Goal: Information Seeking & Learning: Learn about a topic

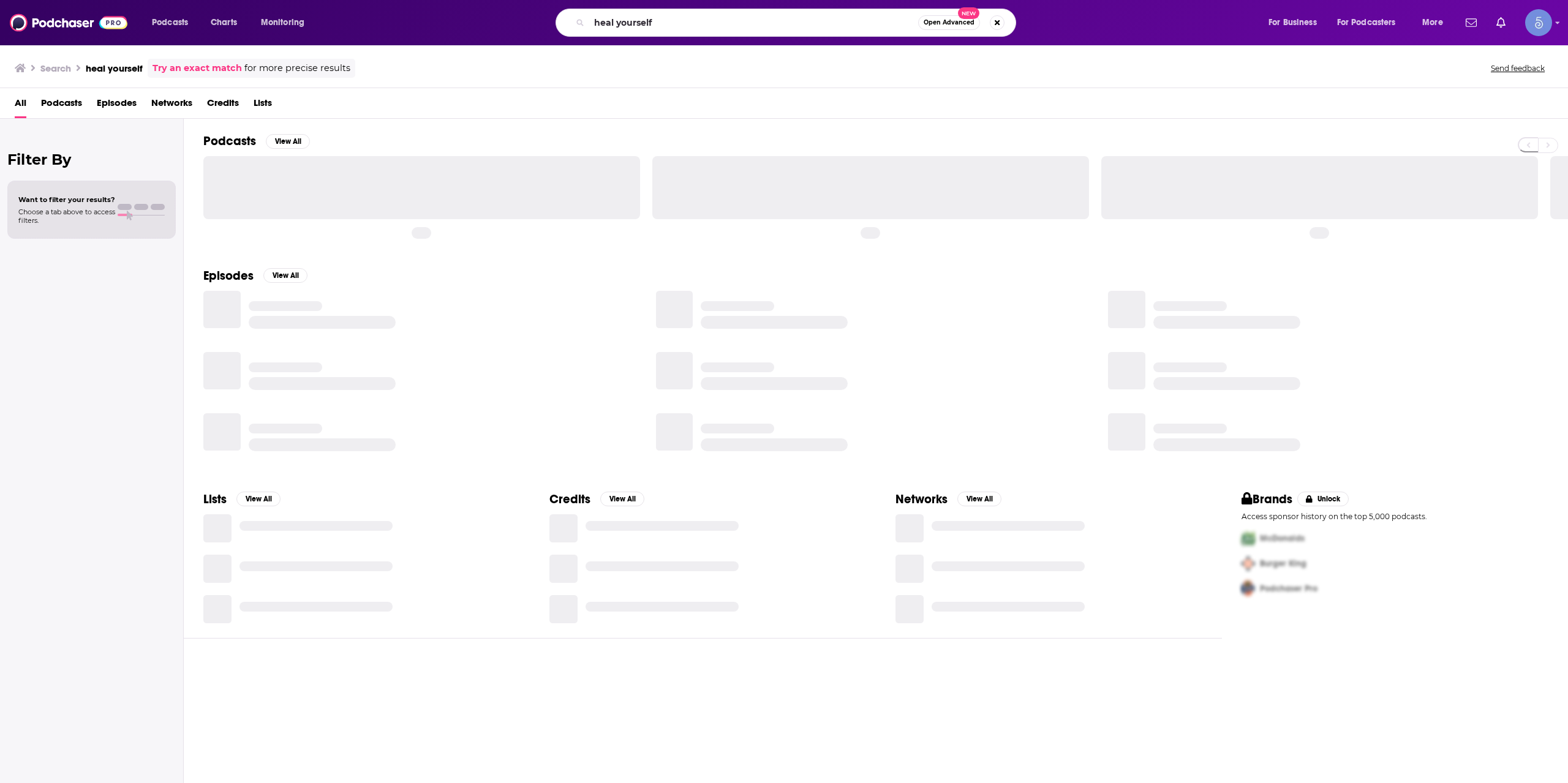
click at [638, 13] on input "heal yourself" at bounding box center [753, 23] width 329 height 20
type input "Strawberry Letter"
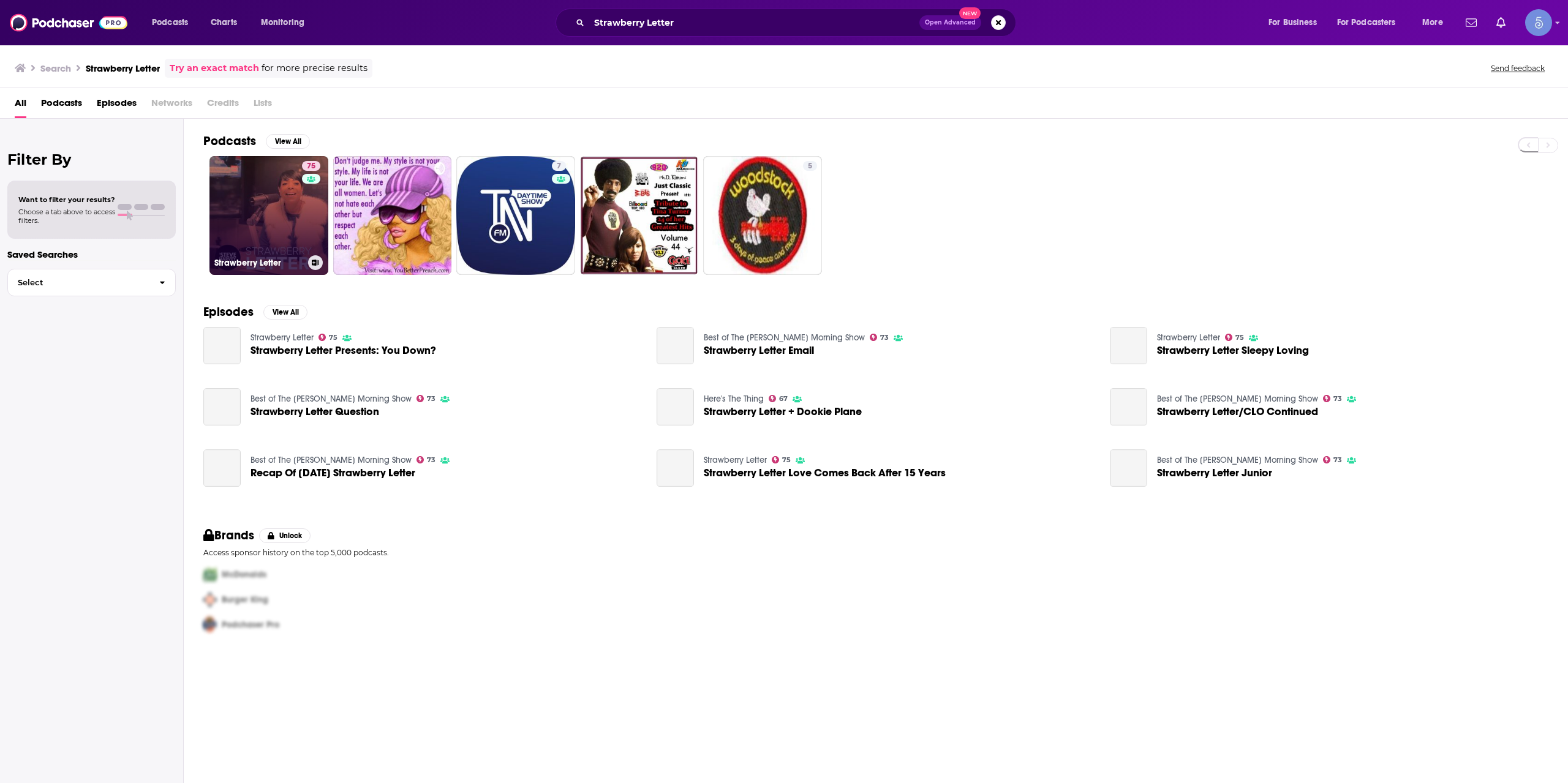
click at [307, 198] on div "75" at bounding box center [312, 208] width 21 height 94
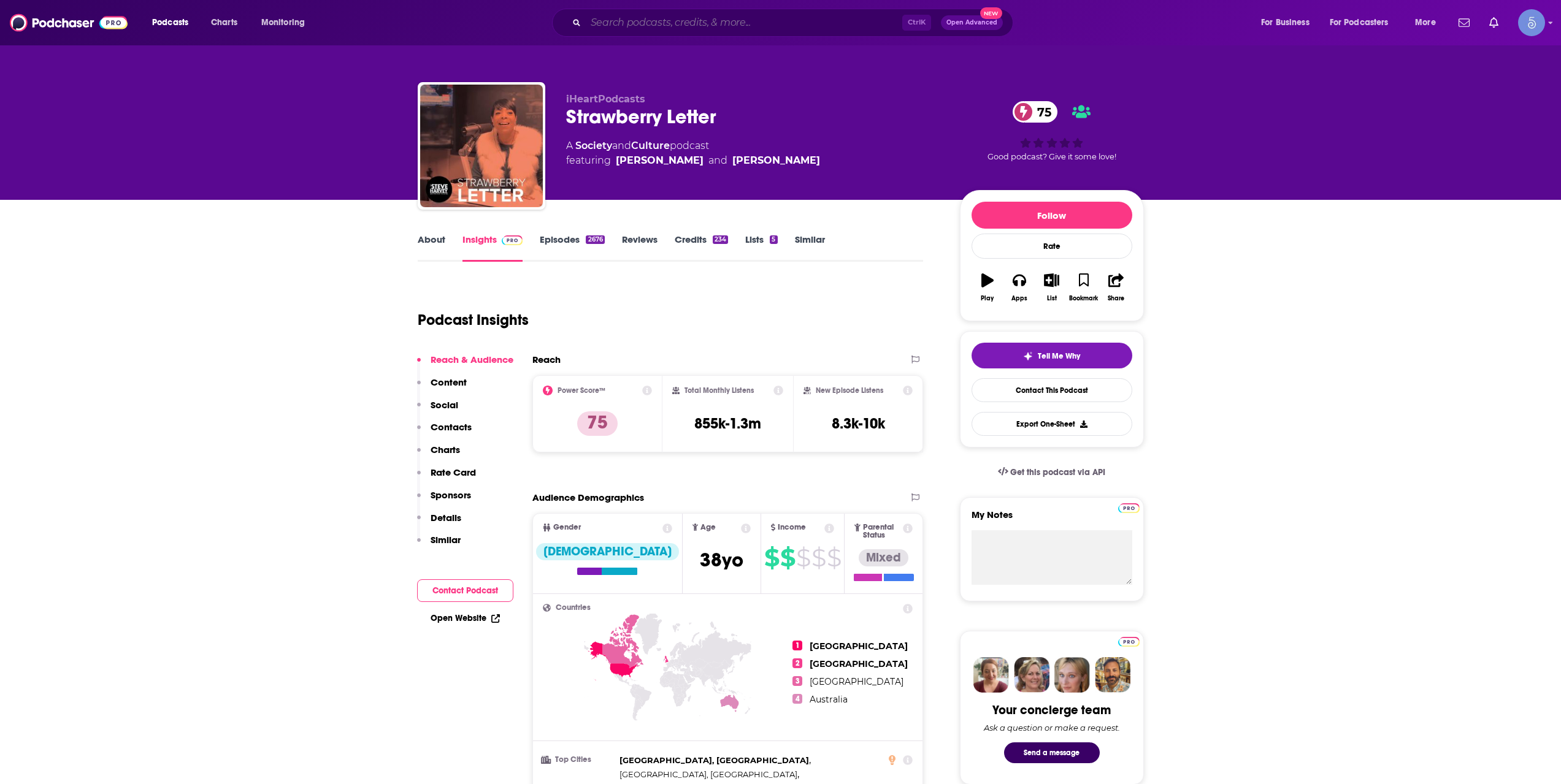
click at [814, 27] on input "Search podcasts, credits, & more..." at bounding box center [744, 23] width 316 height 20
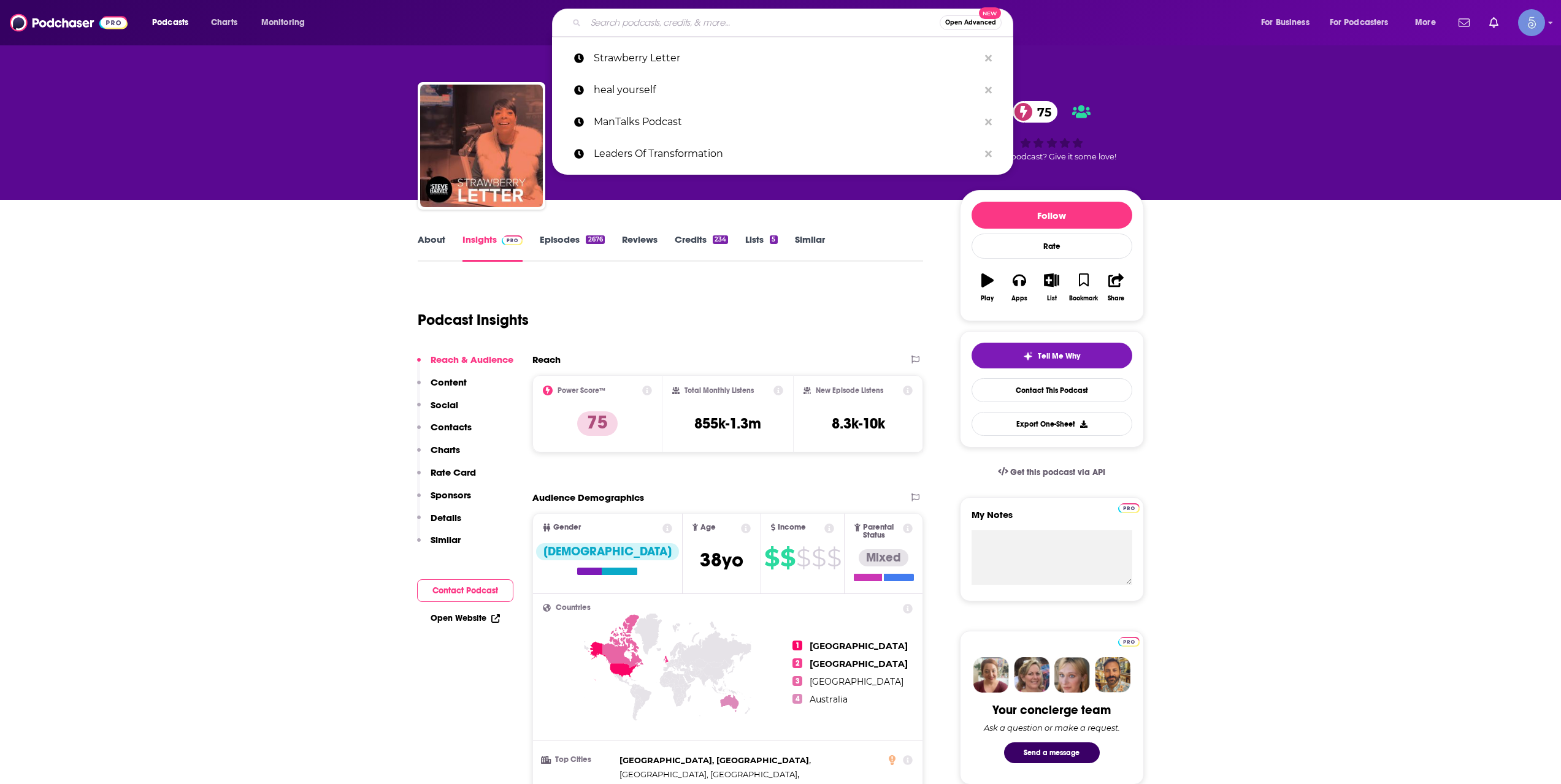
paste input "Tough Girl Podcast"
type input "Tough Girl Podcast"
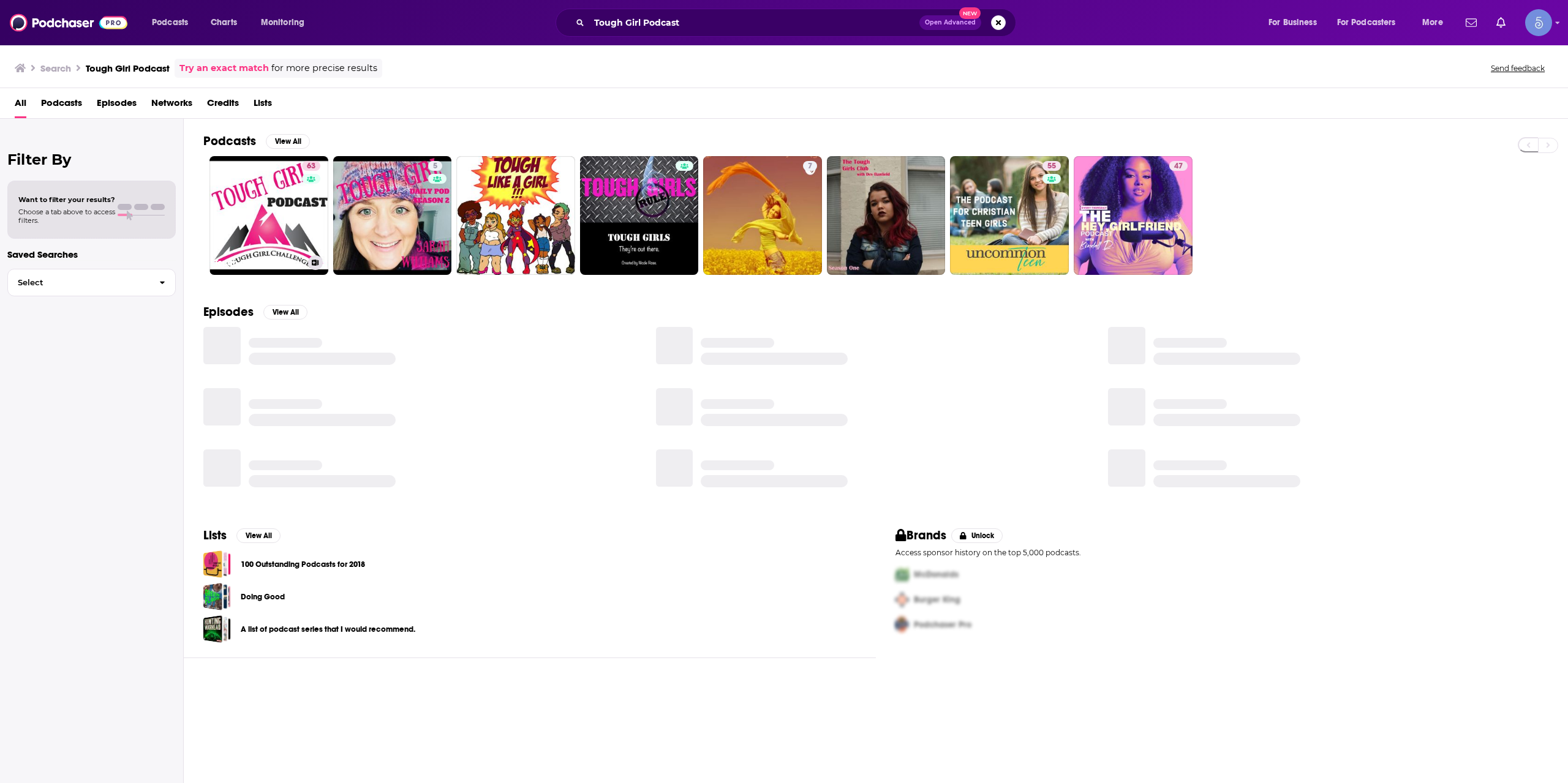
click at [301, 199] on link "63 Tough Girl Podcast" at bounding box center [269, 215] width 119 height 119
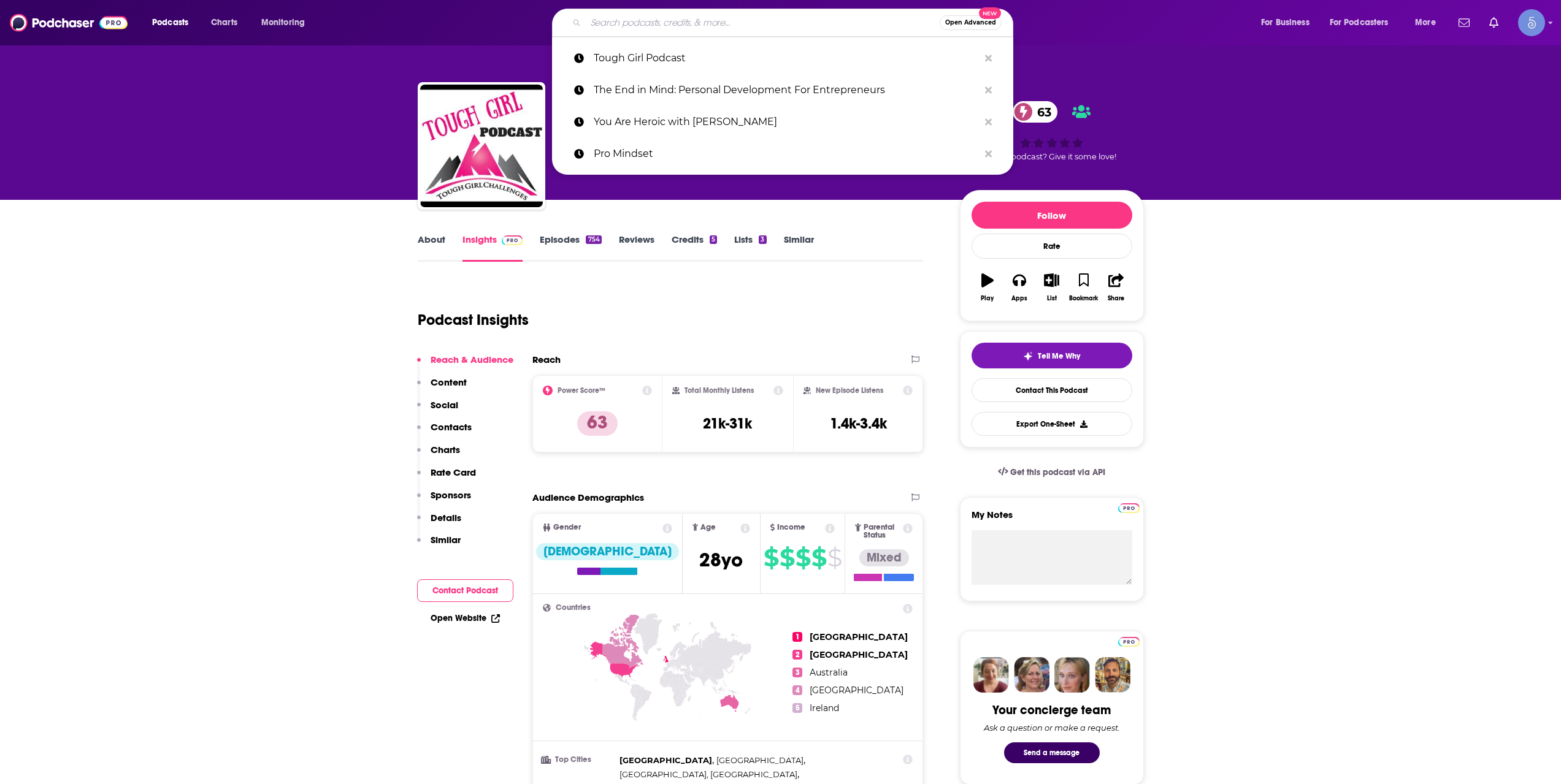
click at [653, 25] on input "Search podcasts, credits, & more..." at bounding box center [763, 23] width 354 height 20
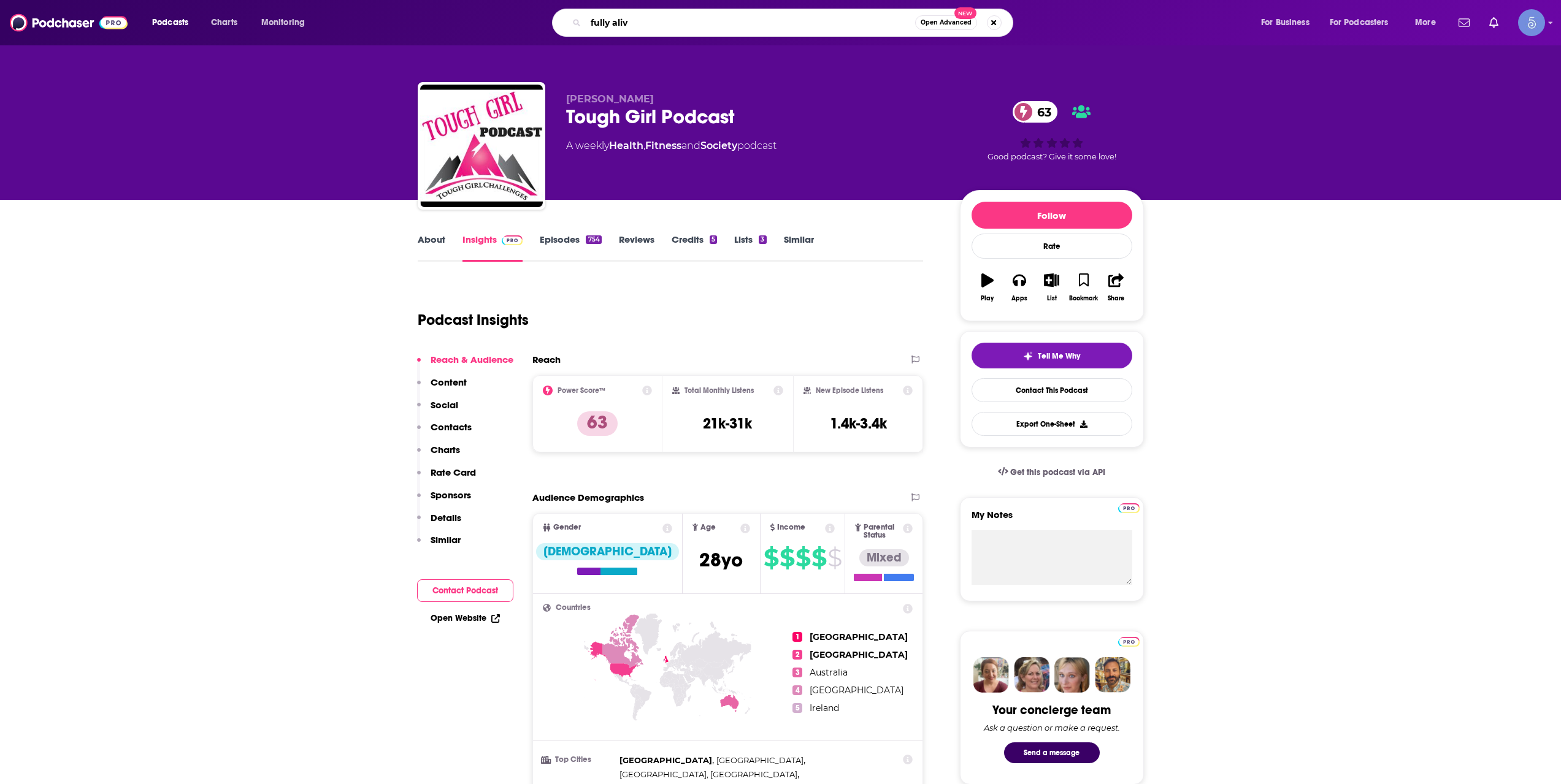
type input "fully alive"
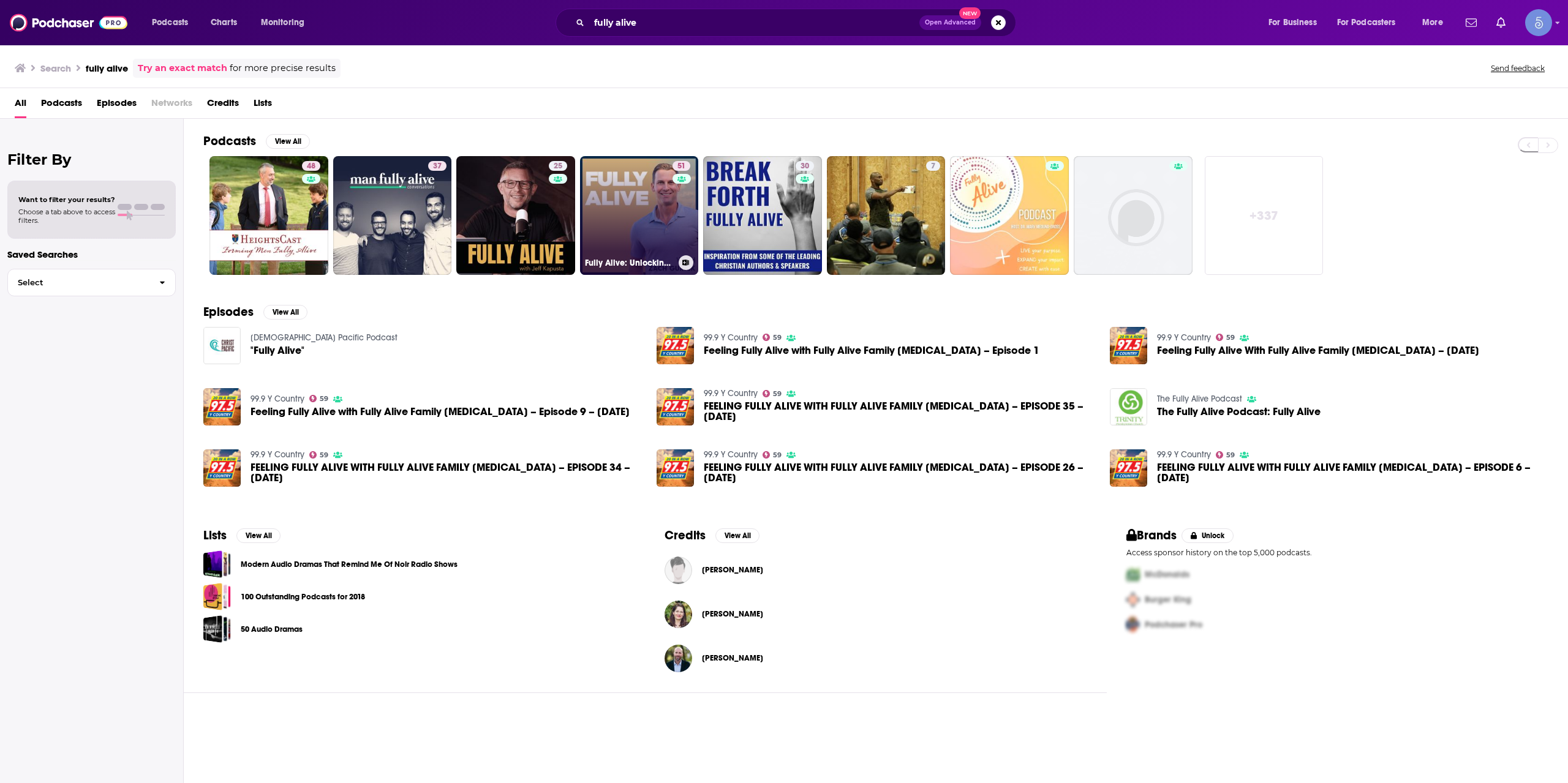
click at [655, 211] on link "51 Fully Alive: Unlocking the secrets to your healthier, happier, longer life" at bounding box center [639, 215] width 119 height 119
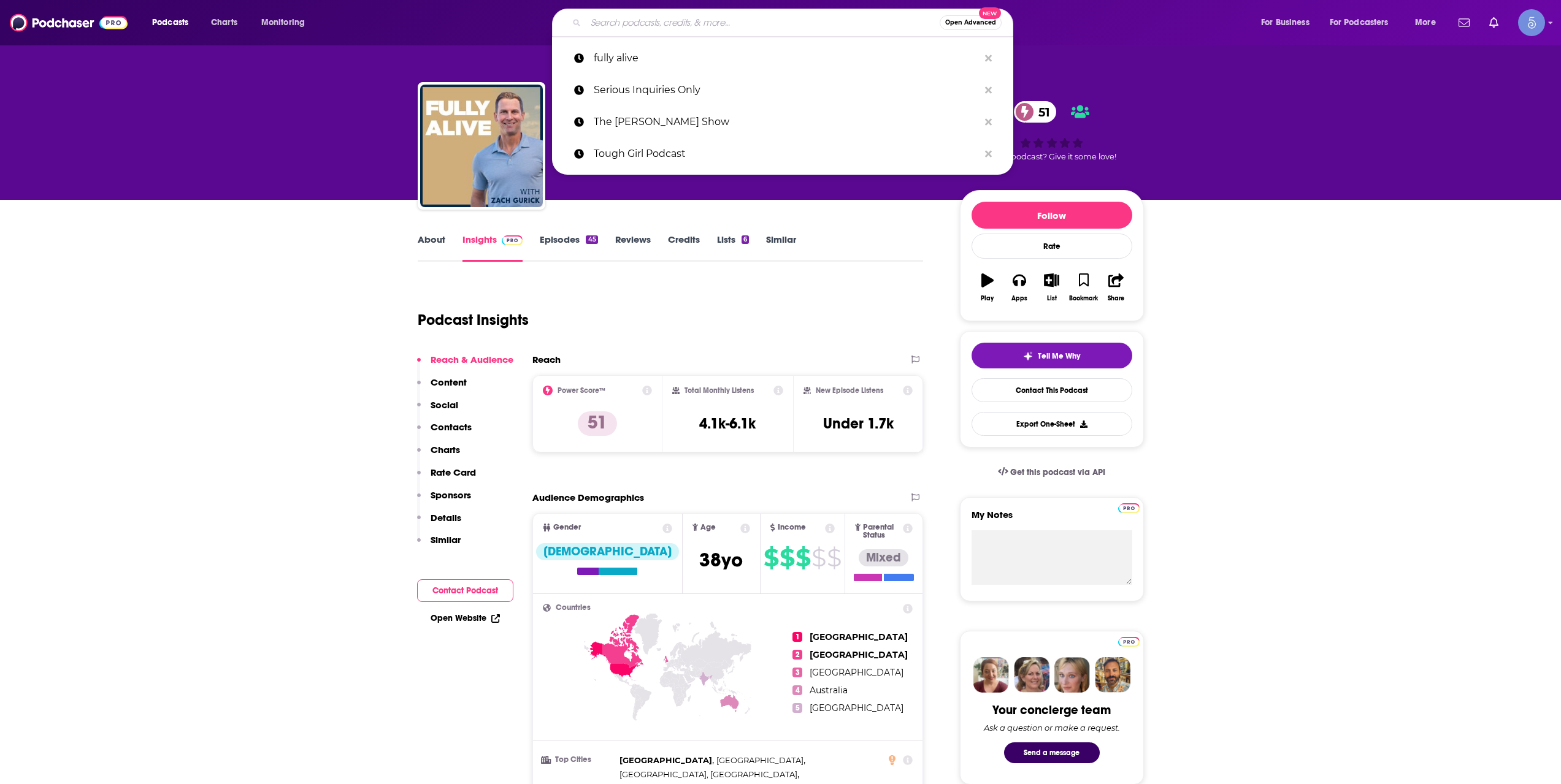
click at [660, 32] on input "Search podcasts, credits, & more..." at bounding box center [763, 23] width 354 height 20
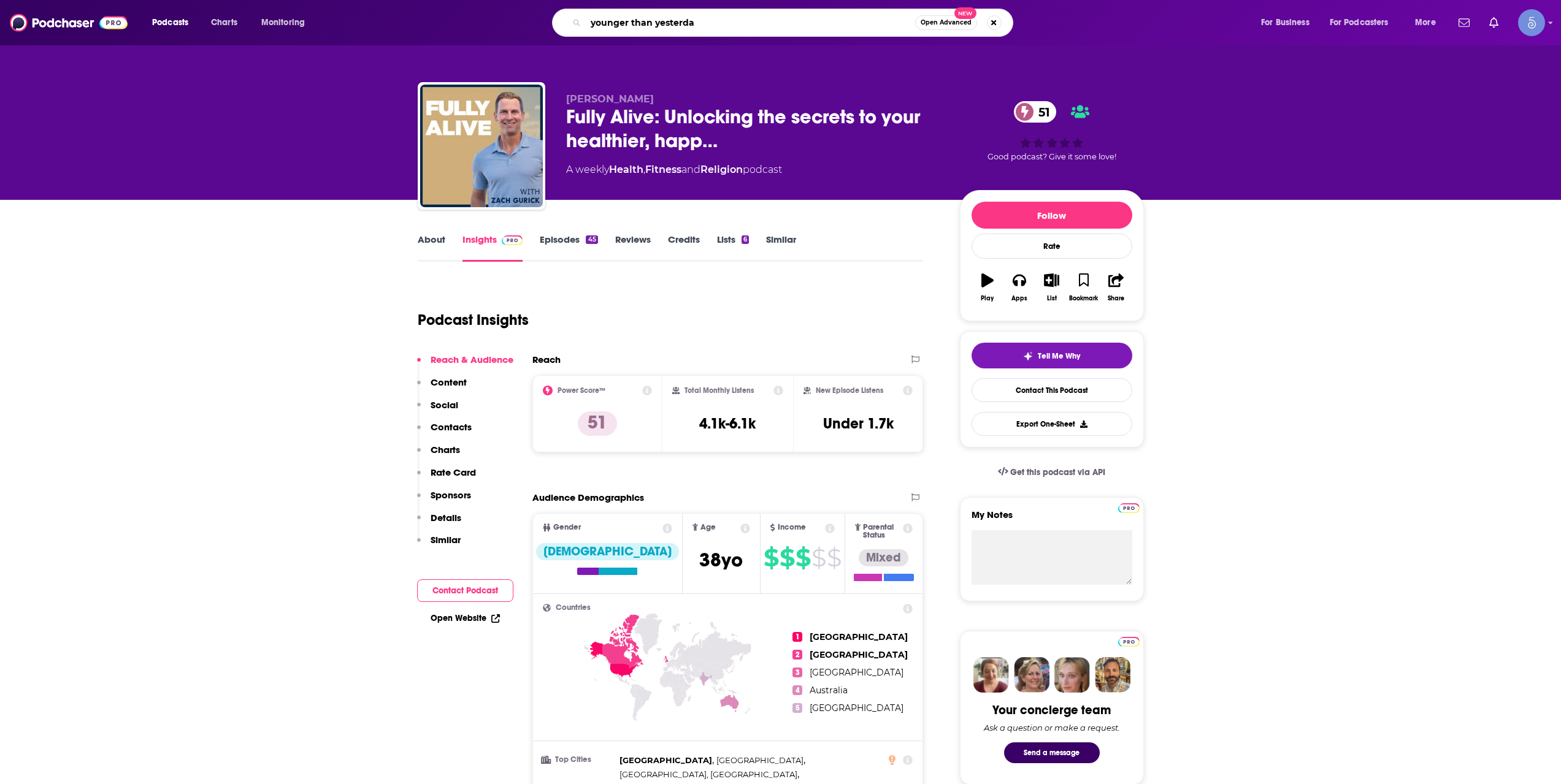
type input "younger than [DATE]"
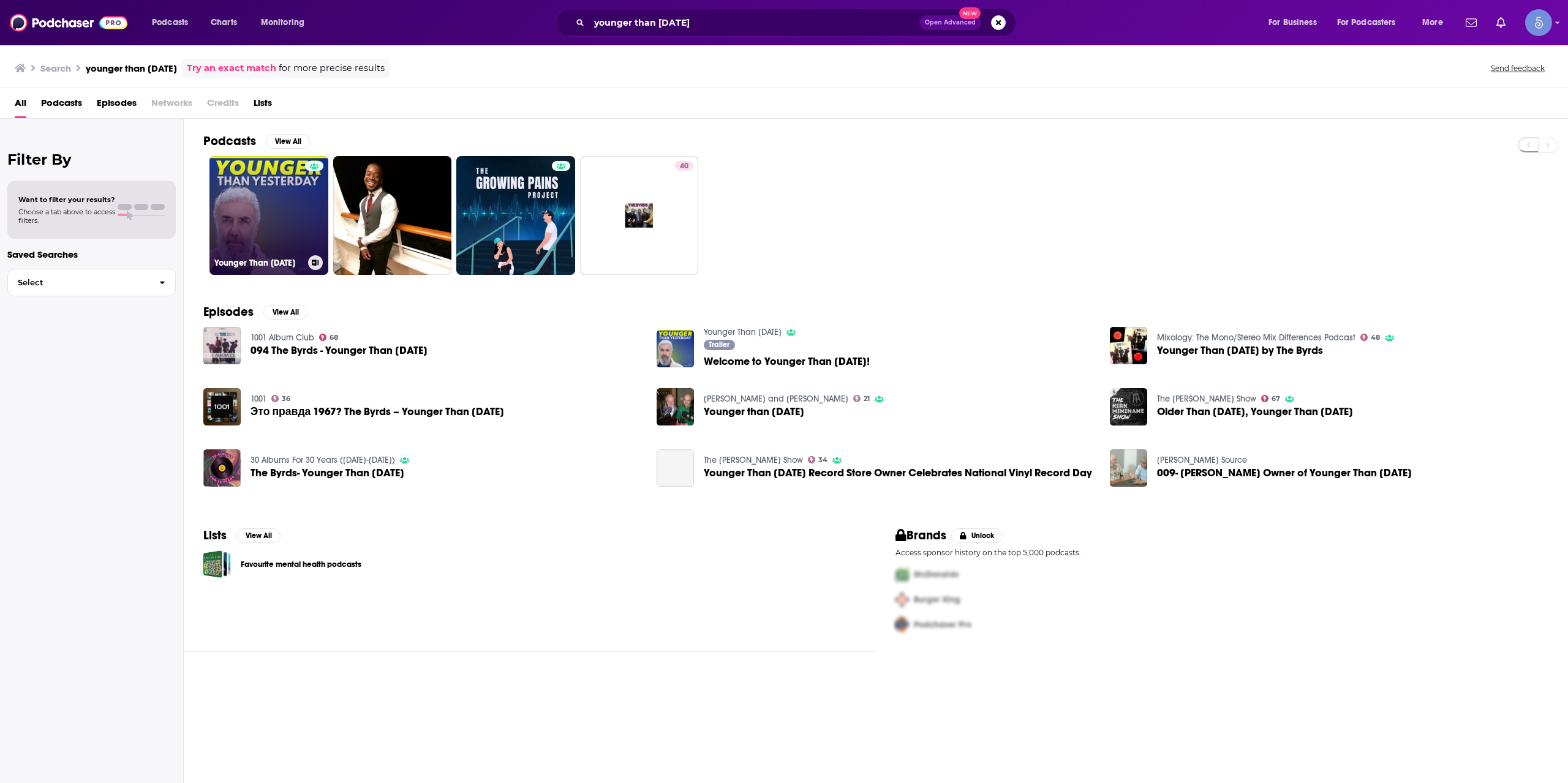
click at [292, 210] on link "Younger Than [DATE]" at bounding box center [269, 215] width 119 height 119
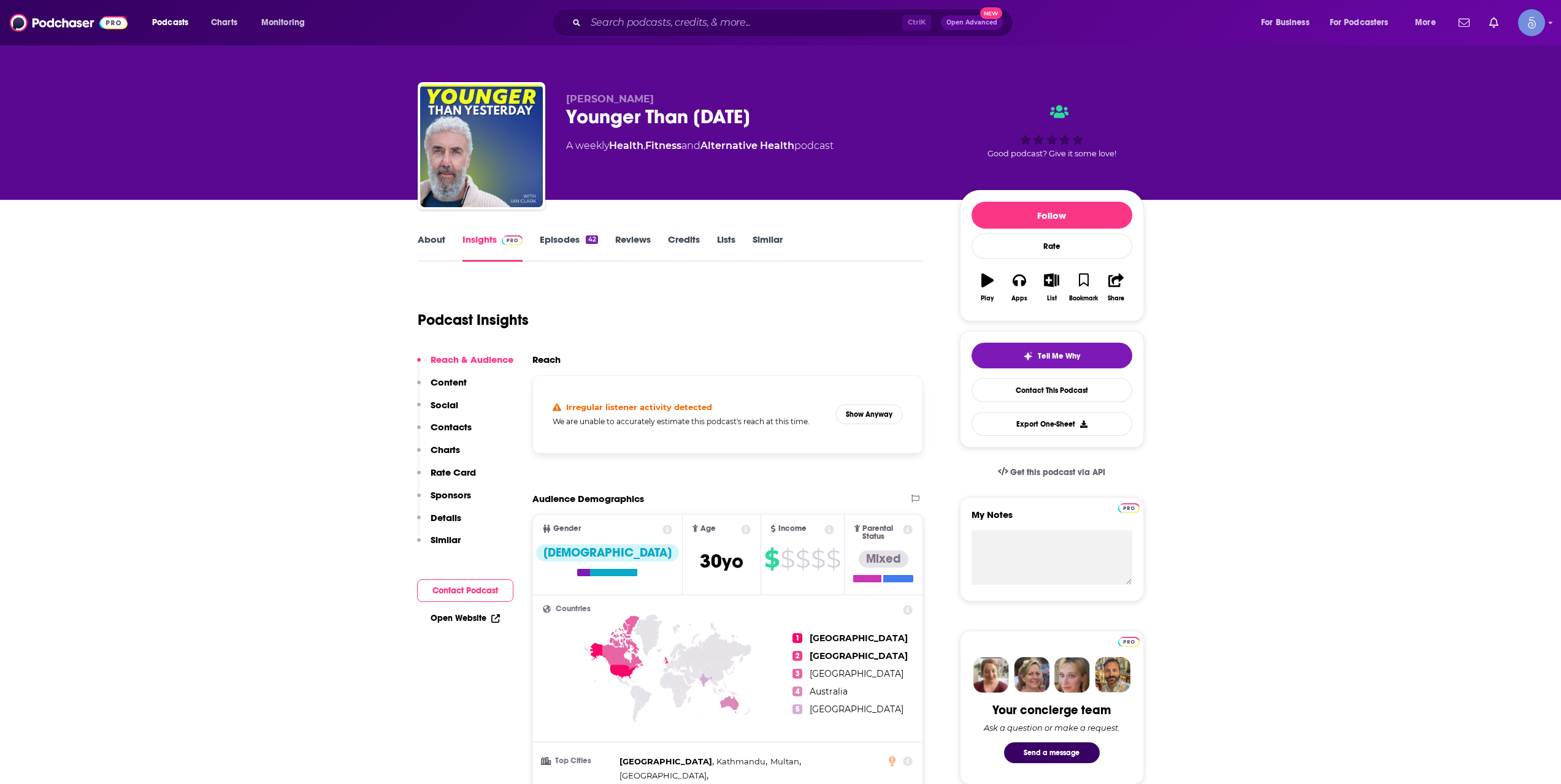
click at [881, 397] on div "Irregular listener activity detected We are unable to accurately estimate this …" at bounding box center [728, 415] width 370 height 58
click at [880, 399] on div "Irregular listener activity detected We are unable to accurately estimate this …" at bounding box center [728, 415] width 370 height 58
click at [880, 402] on div "Irregular listener activity detected We are unable to accurately estimate this …" at bounding box center [728, 415] width 370 height 58
click at [881, 410] on button "Show Anyway" at bounding box center [868, 415] width 67 height 20
click at [763, 31] on input "Search podcasts, credits, & more..." at bounding box center [744, 23] width 316 height 20
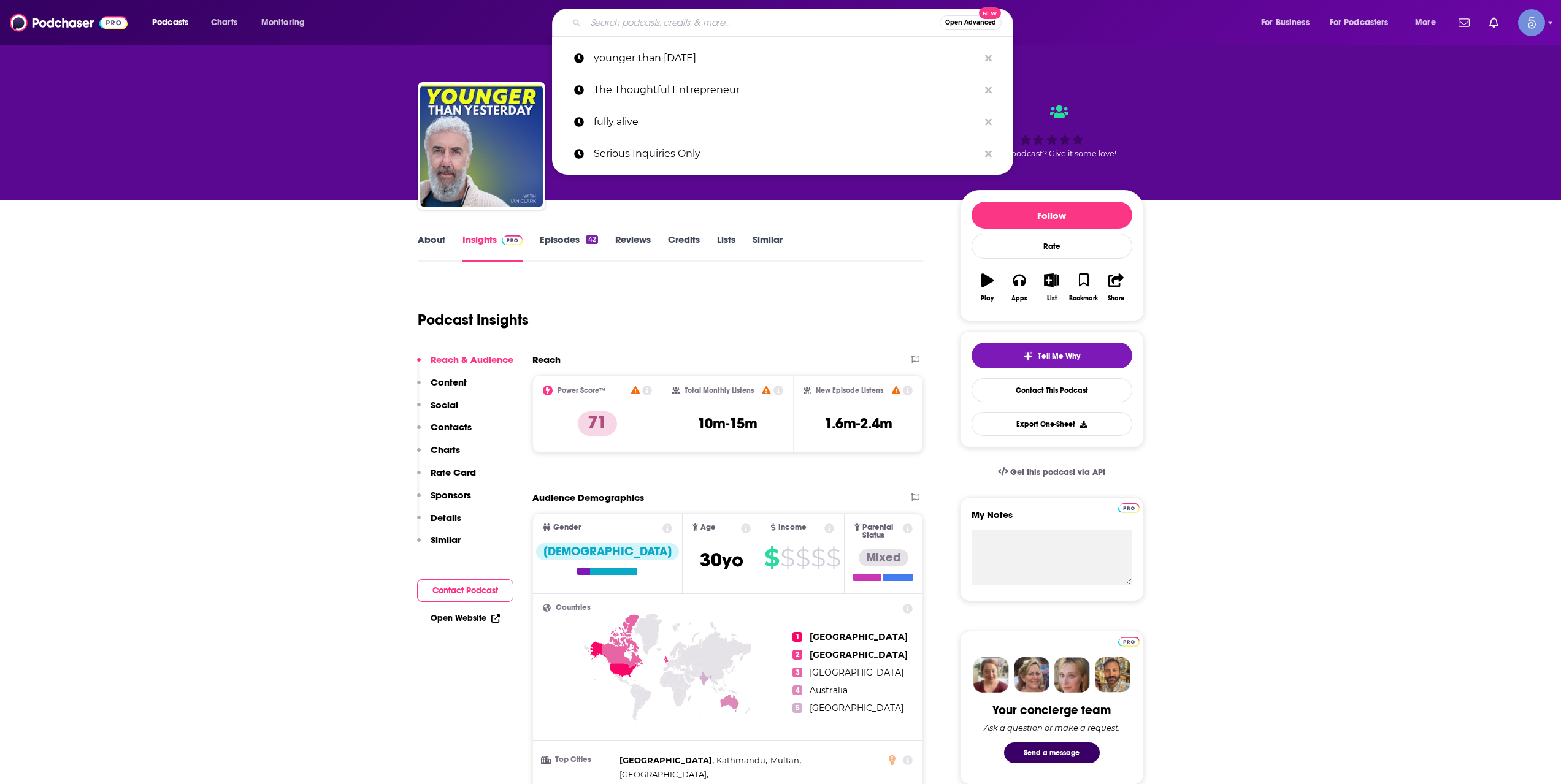
paste input "Modern Healthspan"
type input "Modern Healthspan"
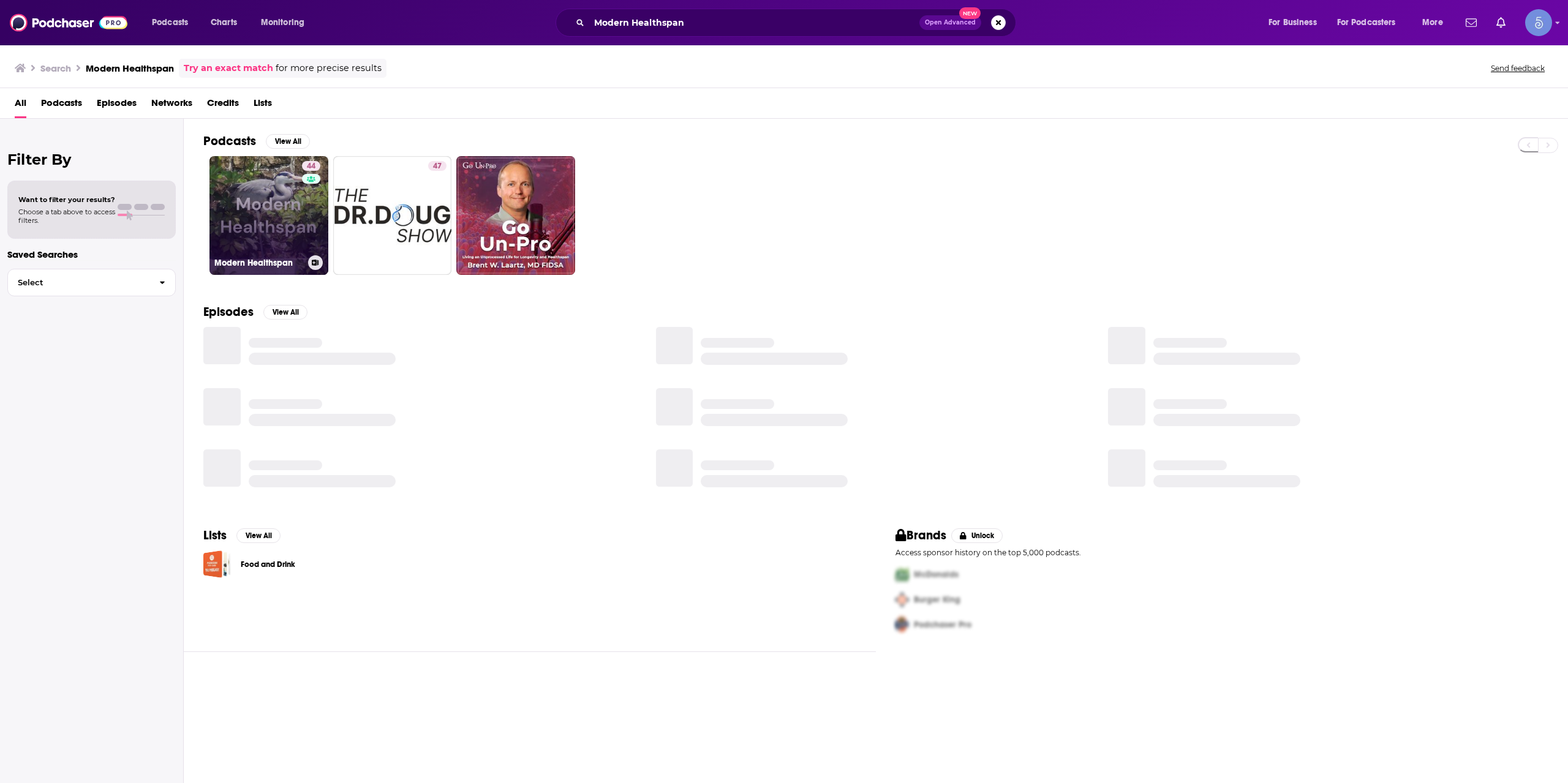
click at [284, 229] on link "44 Modern Healthspan" at bounding box center [269, 215] width 119 height 119
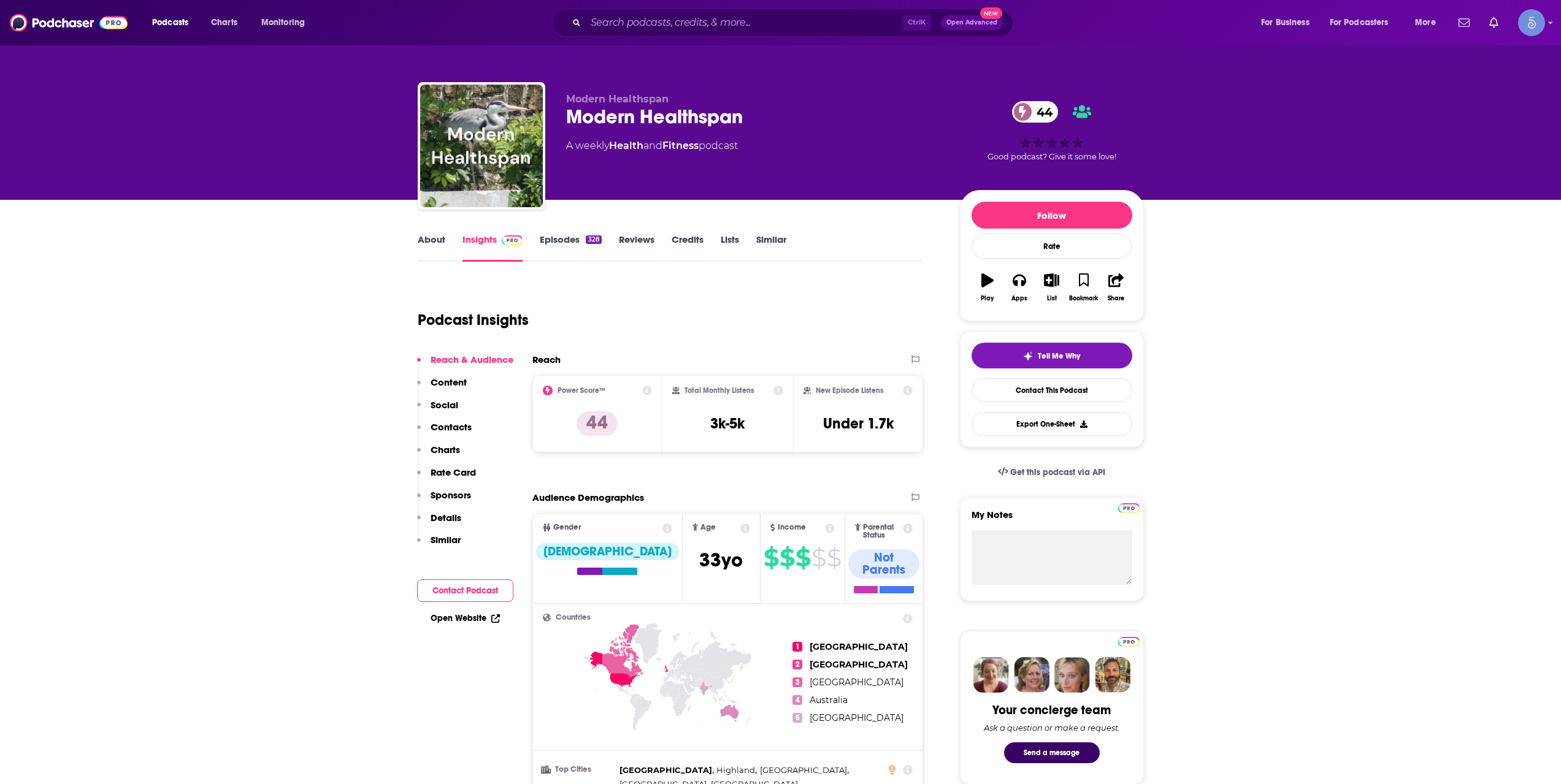
drag, startPoint x: 700, startPoint y: 43, endPoint x: 702, endPoint y: 37, distance: 6.3
click at [702, 40] on div "Podcasts Charts Monitoring Ctrl K Open Advanced New For Business For Podcasters…" at bounding box center [780, 22] width 1561 height 45
click at [701, 20] on input "Search podcasts, credits, & more..." at bounding box center [744, 23] width 316 height 20
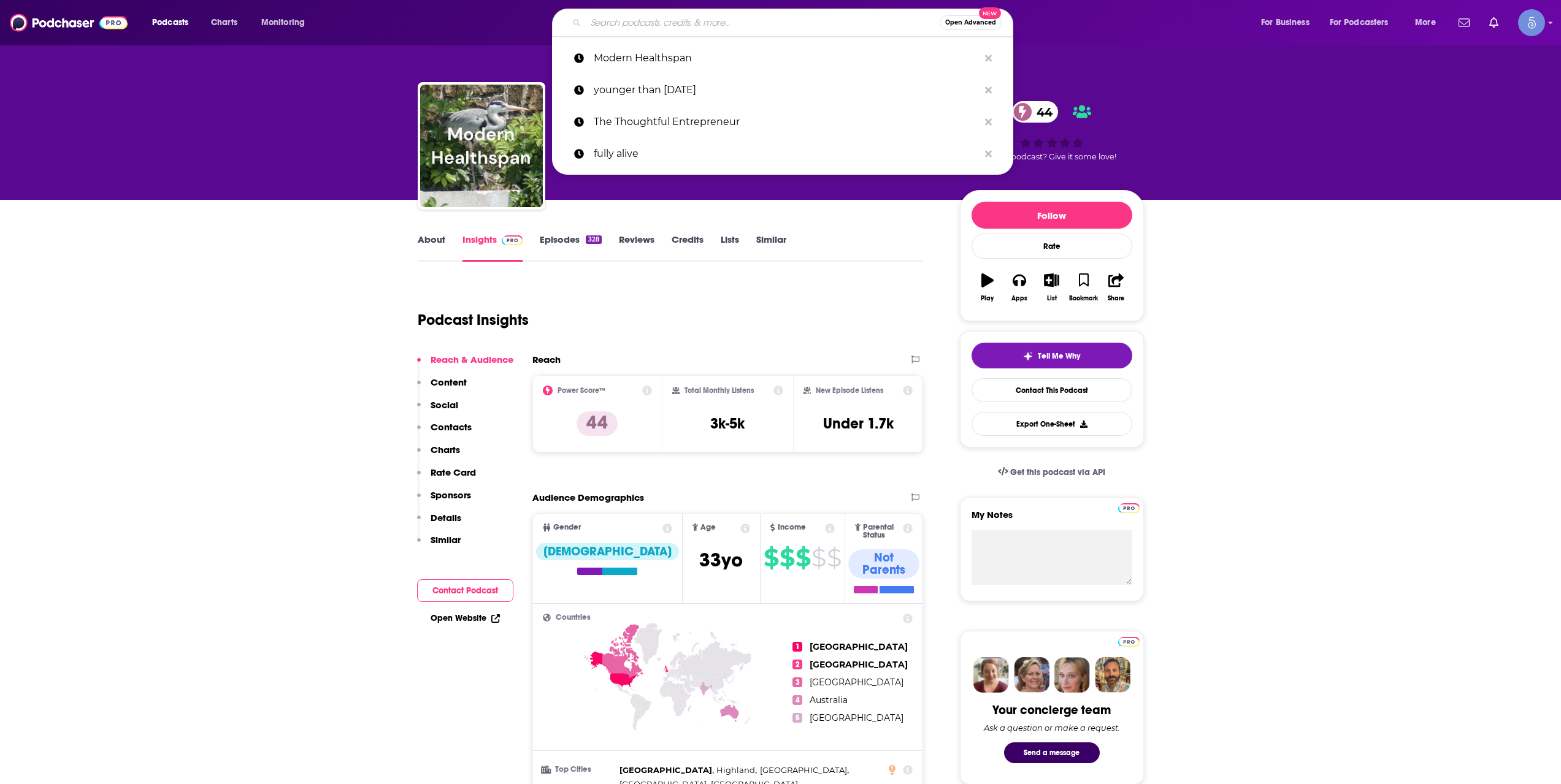
paste input "Health Solutions With [PERSON_NAME] & [PERSON_NAME]"
type input "Health Solutions With [PERSON_NAME] & [PERSON_NAME]"
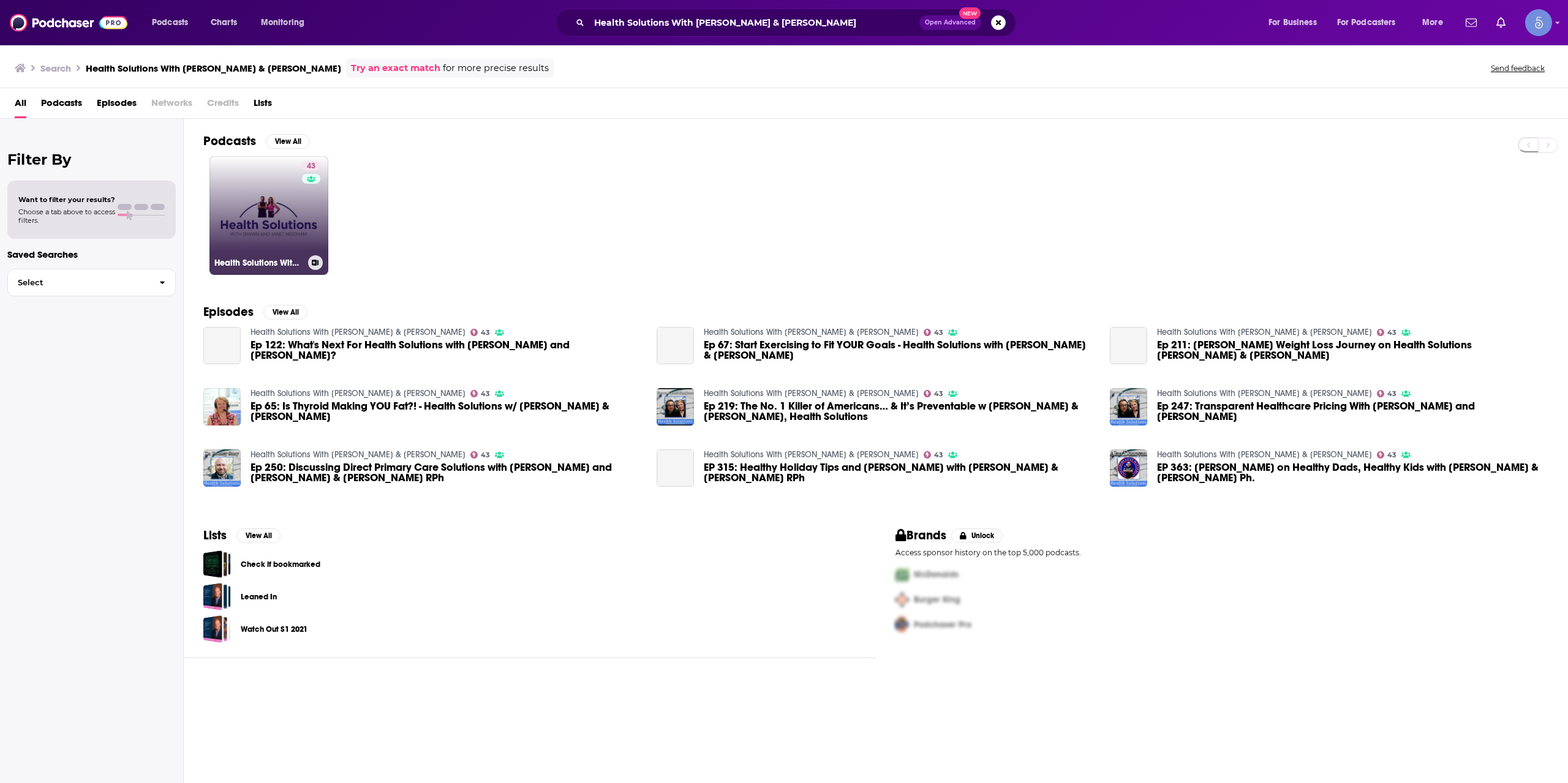
click at [304, 199] on div "43" at bounding box center [312, 208] width 21 height 94
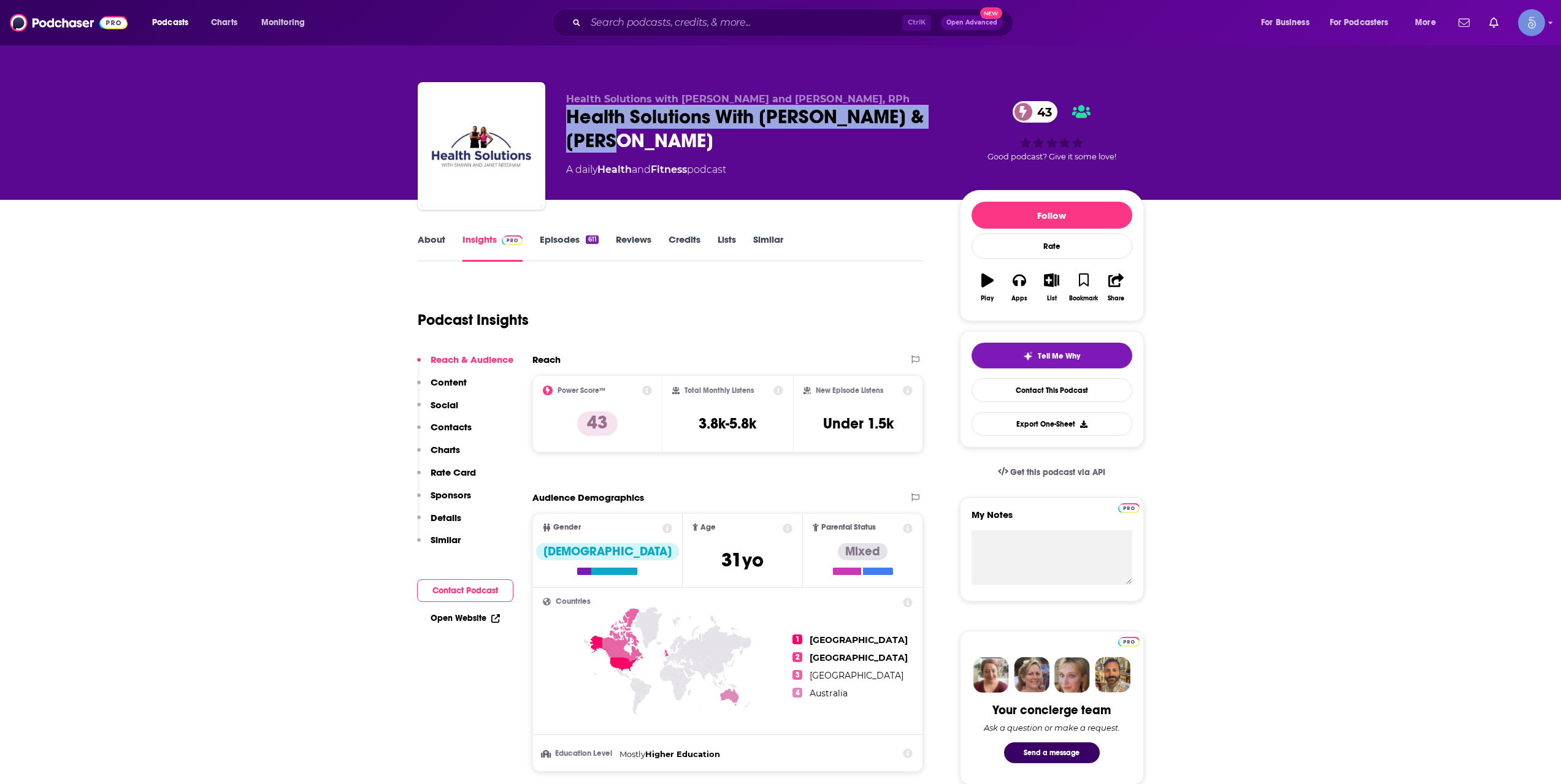
drag, startPoint x: 665, startPoint y: 151, endPoint x: 569, endPoint y: 115, distance: 102.1
click at [569, 115] on div "Health Solutions With [PERSON_NAME] & [PERSON_NAME] 43" at bounding box center [753, 129] width 374 height 48
copy h2 "Health Solutions With [PERSON_NAME] & [PERSON_NAME]"
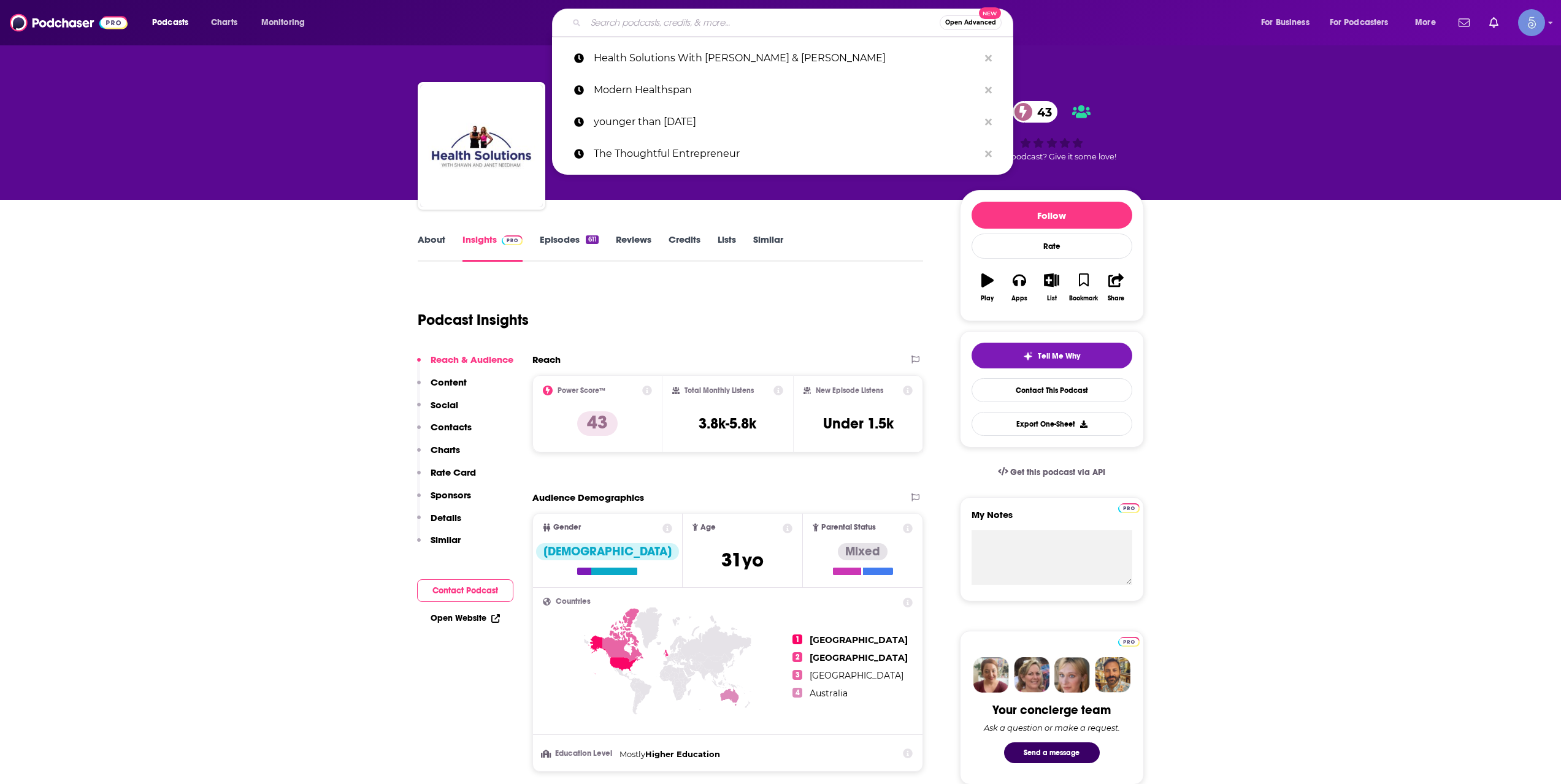
click at [665, 23] on input "Search podcasts, credits, & more..." at bounding box center [763, 23] width 354 height 20
paste input "Elevation Nation"
type input "Elevation Nation"
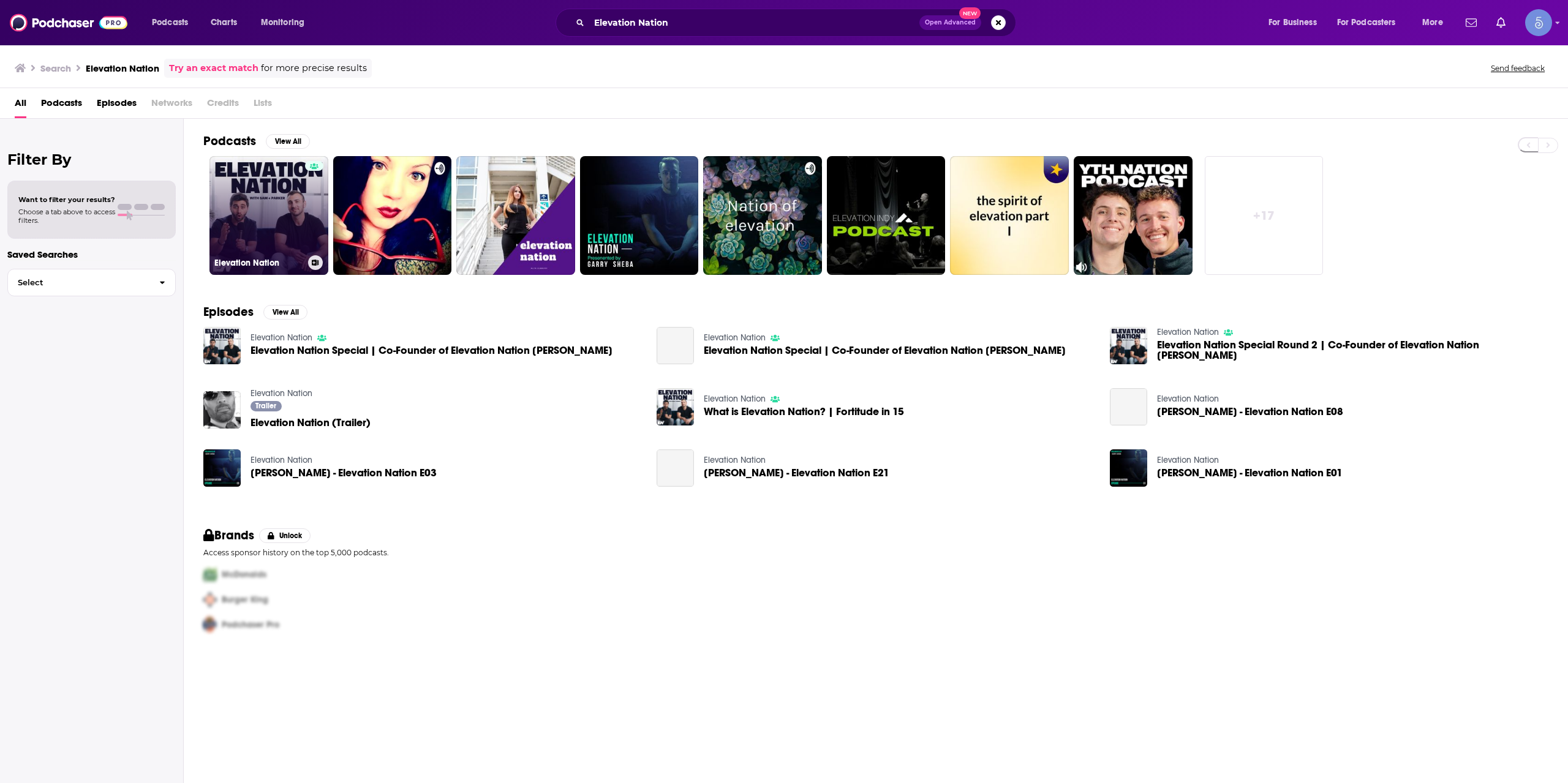
click at [315, 221] on div at bounding box center [314, 208] width 18 height 94
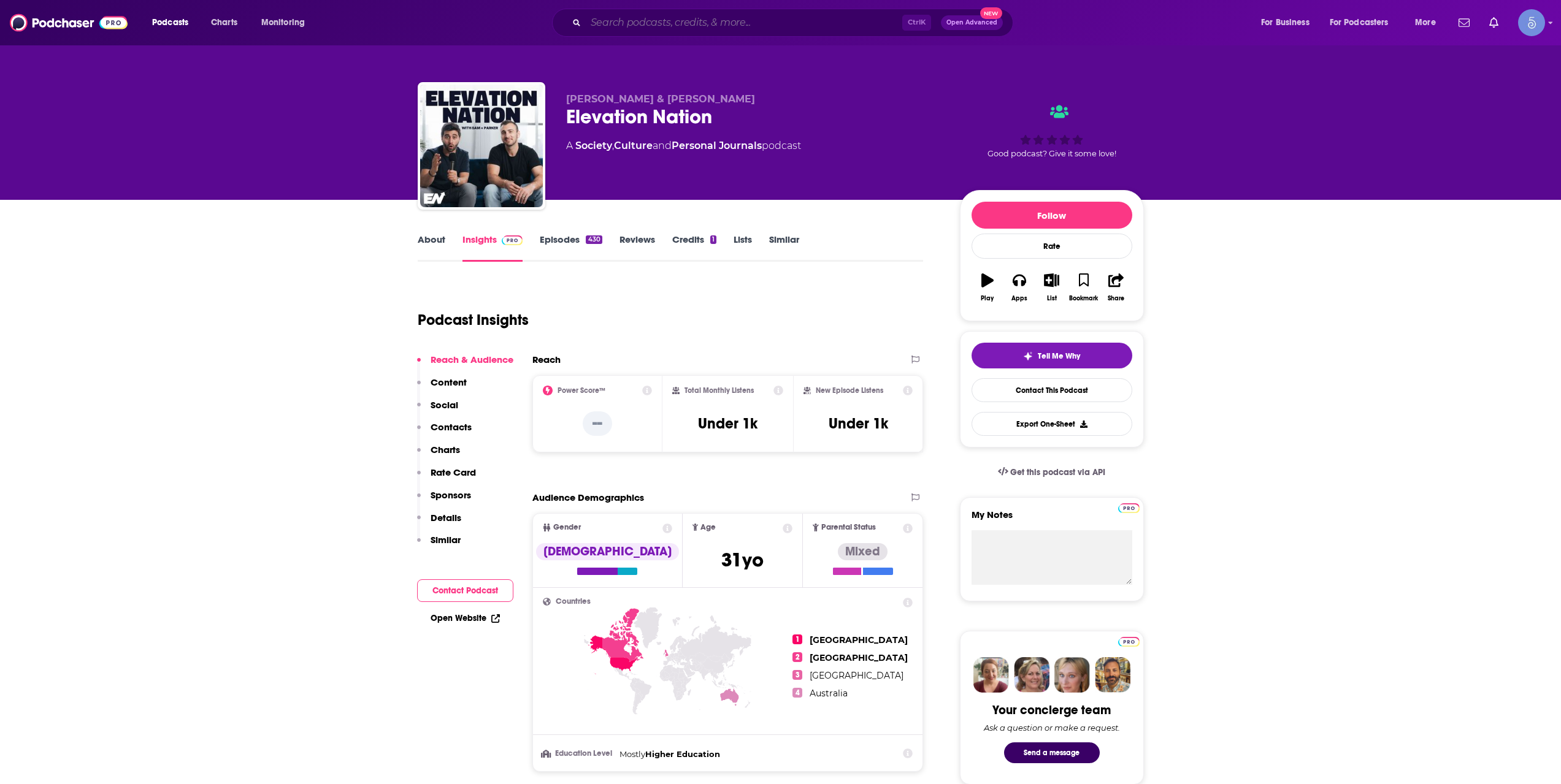
click at [802, 20] on input "Search podcasts, credits, & more..." at bounding box center [744, 23] width 316 height 20
paste input "[URL][DOMAIN_NAME]"
type input "[URL][DOMAIN_NAME]"
click at [828, 19] on input "Search podcasts, credits, & more..." at bounding box center [744, 23] width 316 height 20
paste input "Real Things Living"
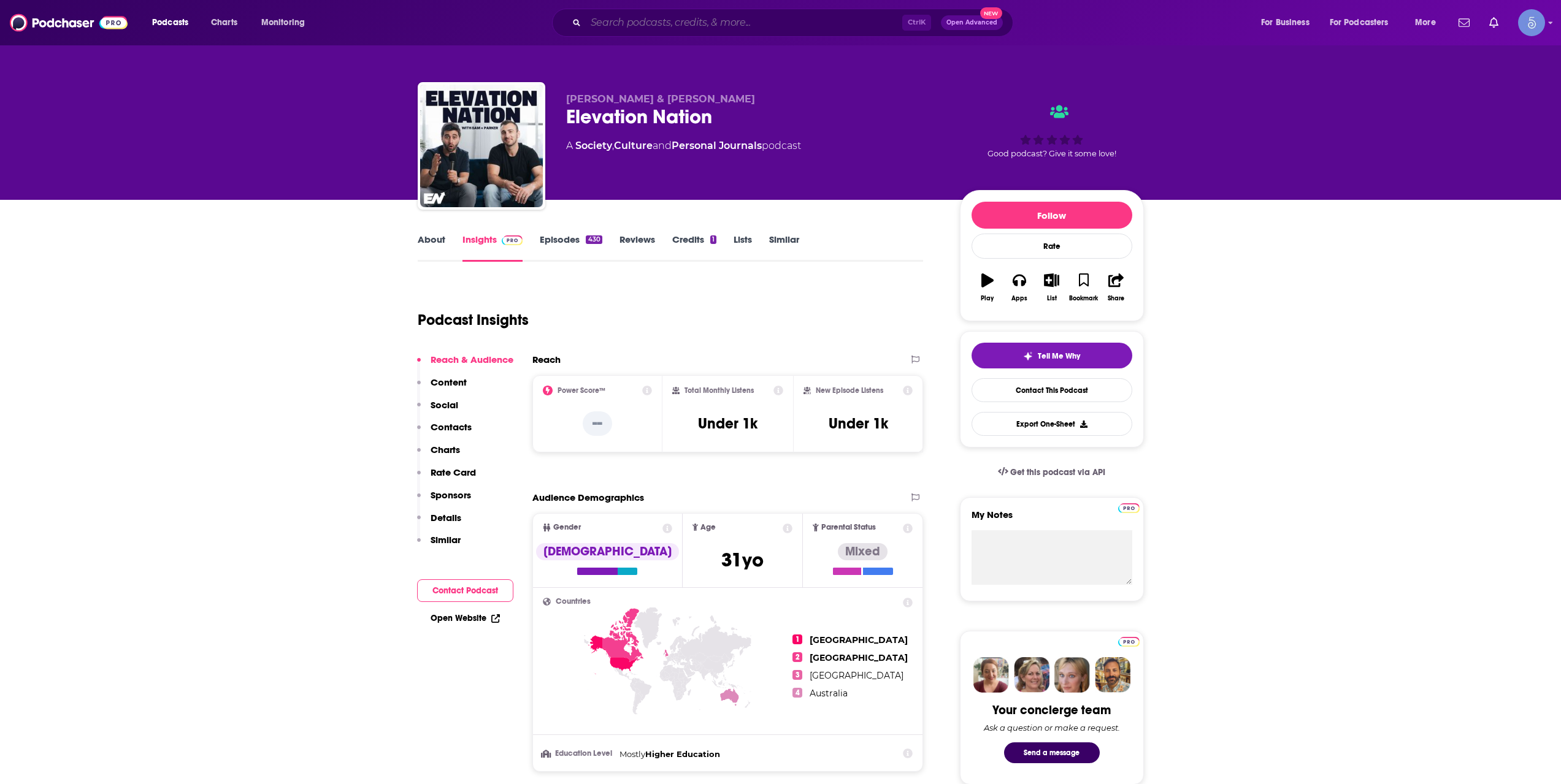
type input "Real Things Living"
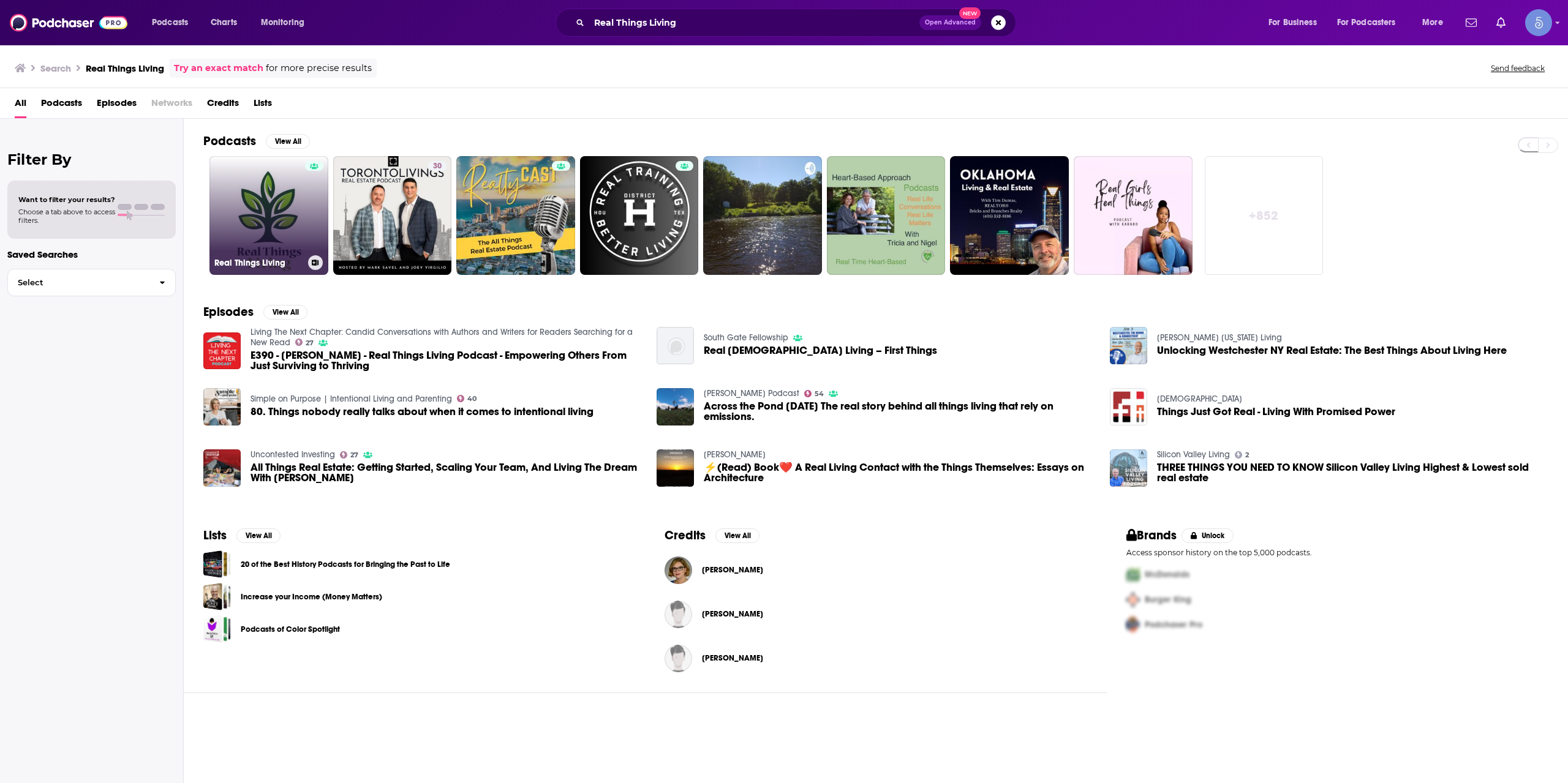
click at [277, 240] on link "Real Things Living" at bounding box center [269, 215] width 119 height 119
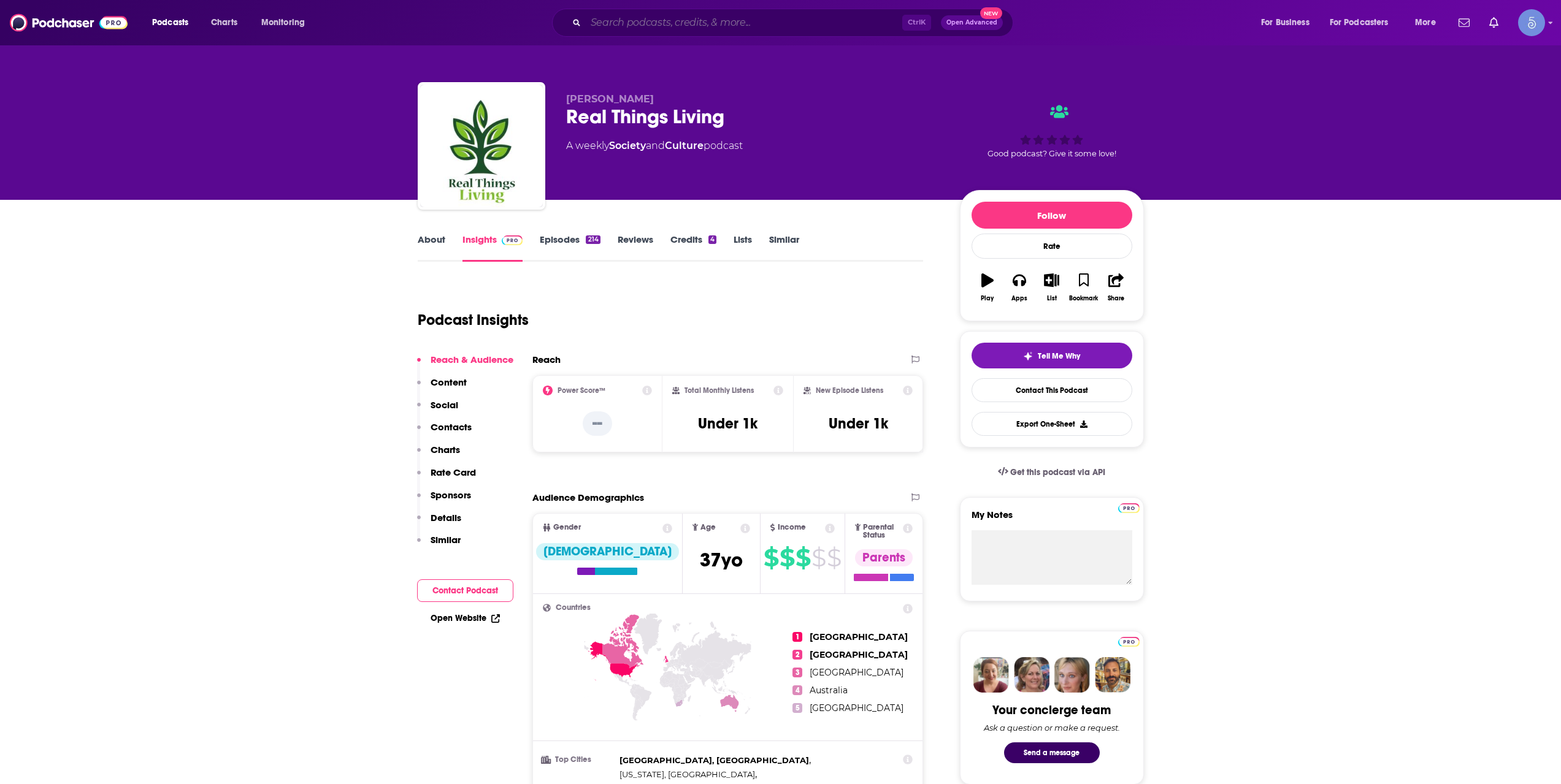
click at [776, 20] on input "Search podcasts, credits, & more..." at bounding box center [744, 23] width 316 height 20
paste input "Stories that Empower"
type input "Stories that Empower"
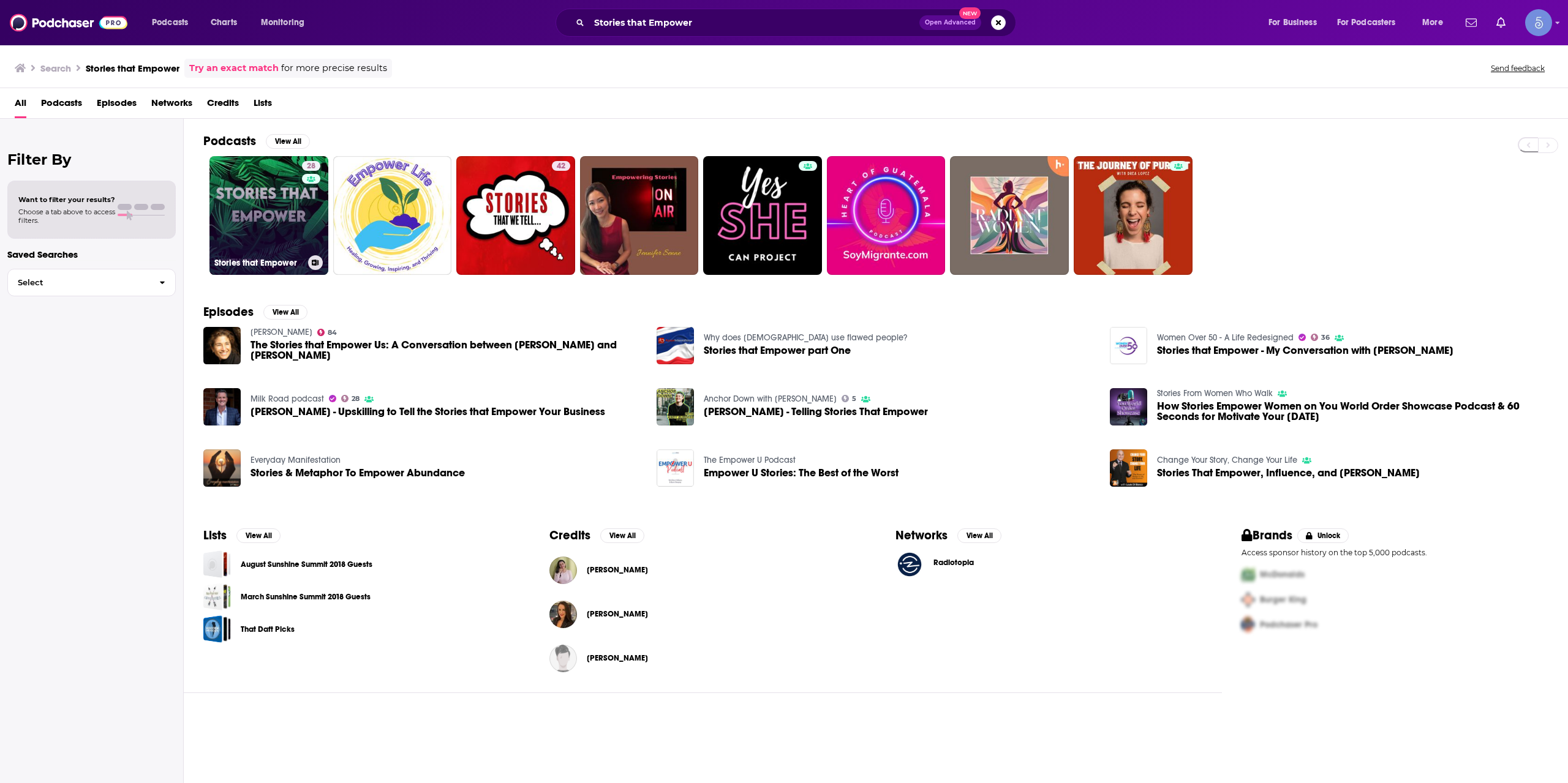
click at [316, 228] on div "28" at bounding box center [312, 208] width 21 height 94
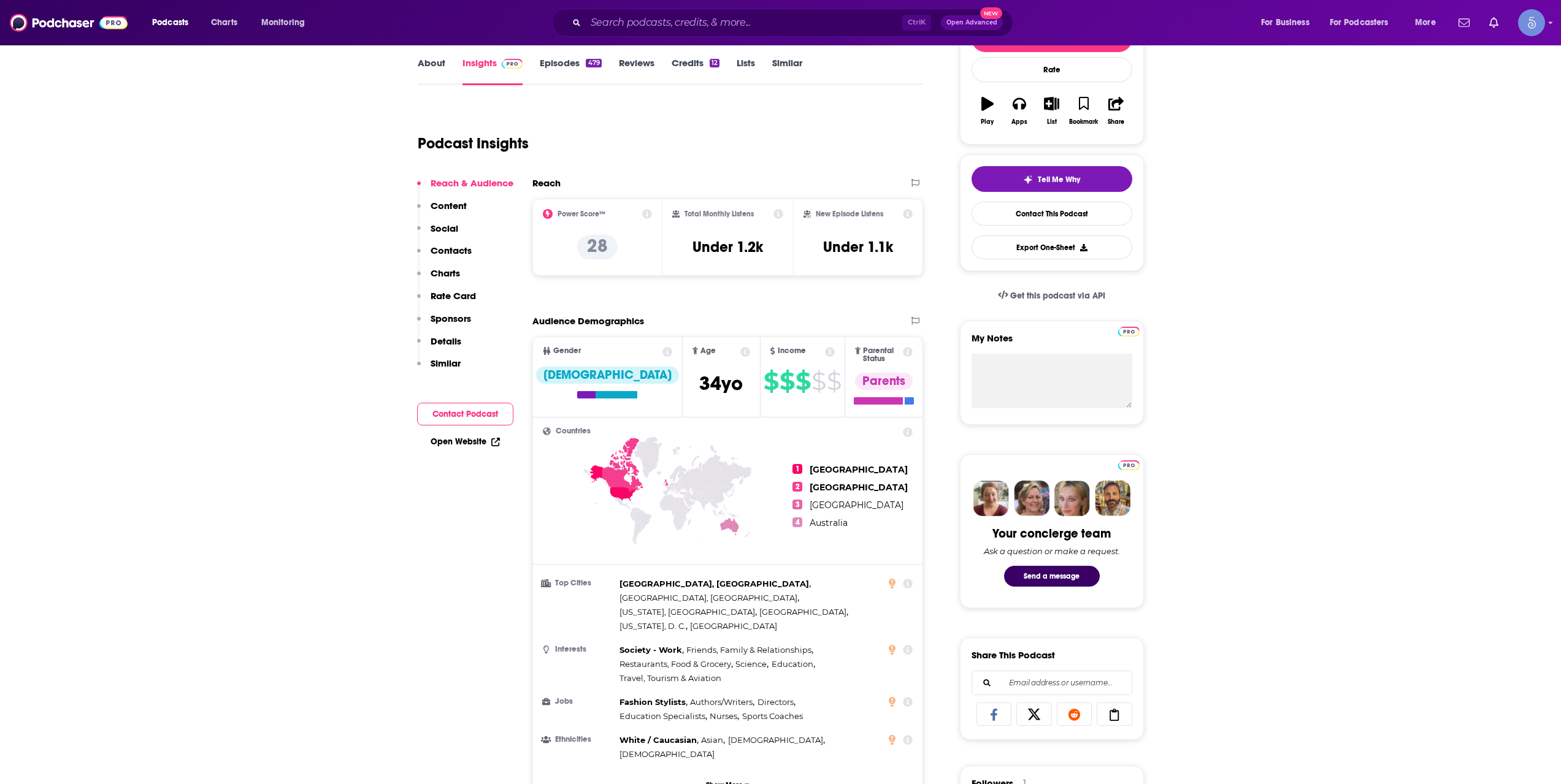
scroll to position [204, 0]
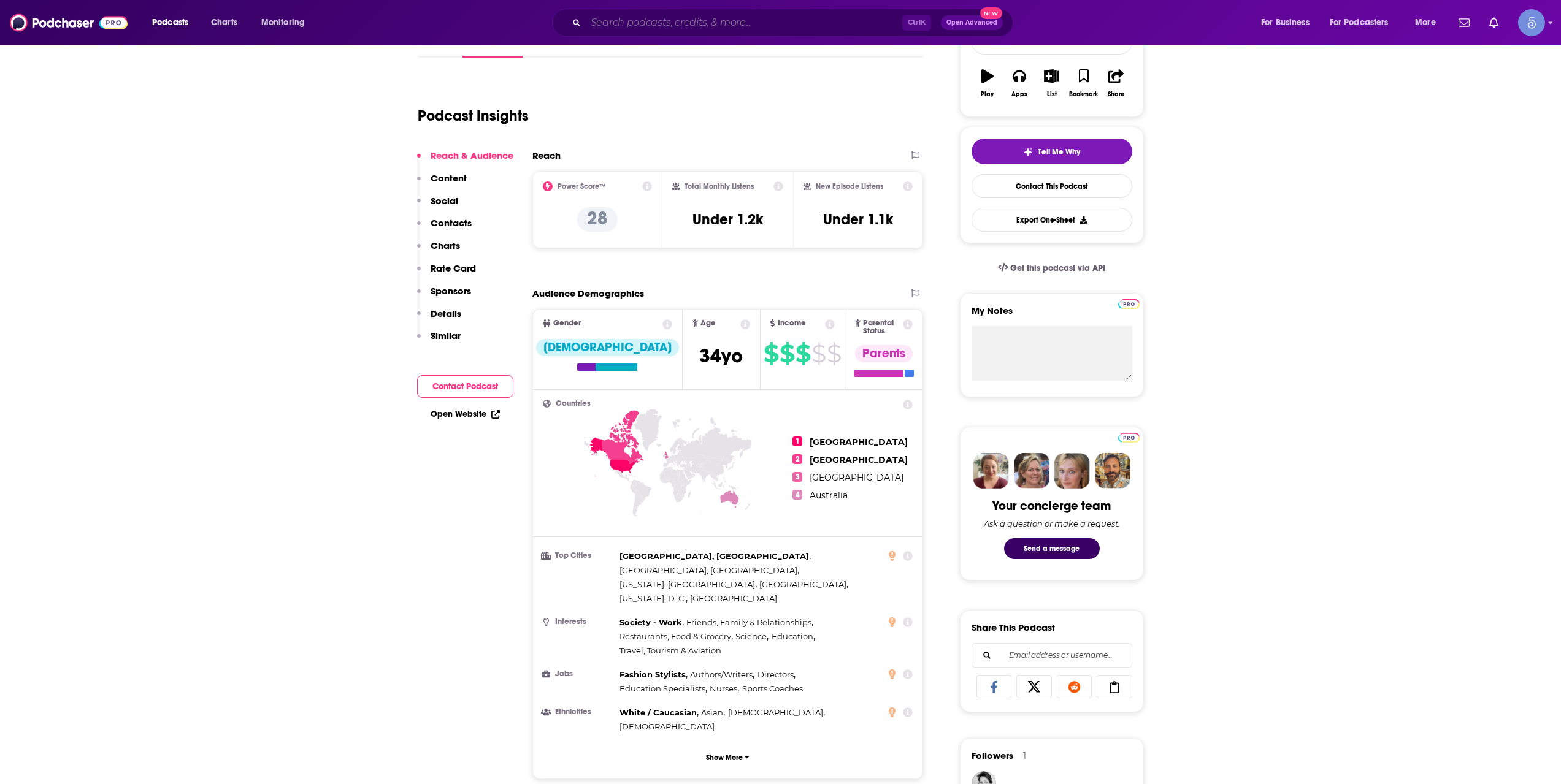
click at [732, 21] on input "Search podcasts, credits, & more..." at bounding box center [744, 23] width 316 height 20
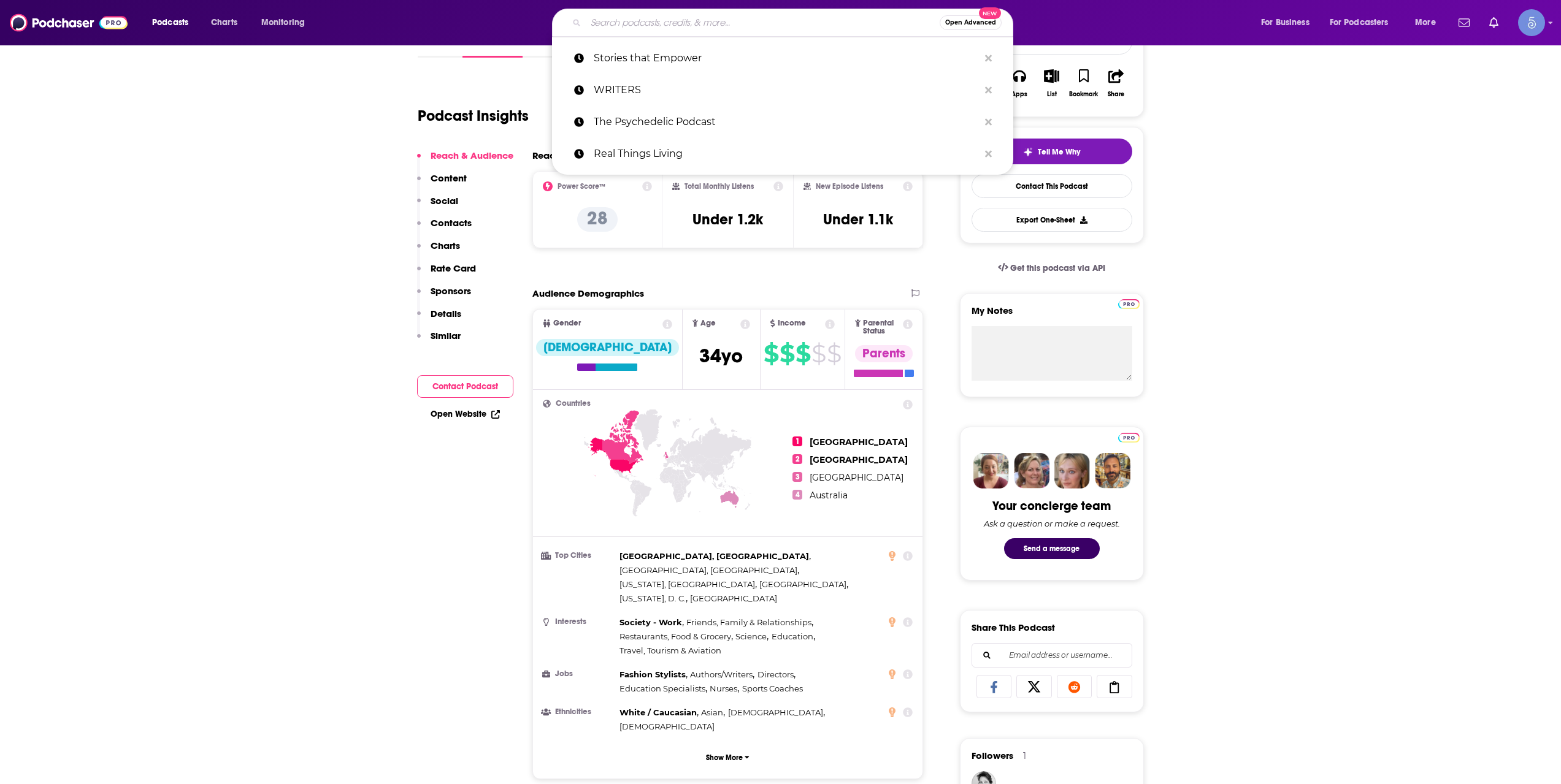
paste input "Stories that Empower"
type input "Stories that Empower"
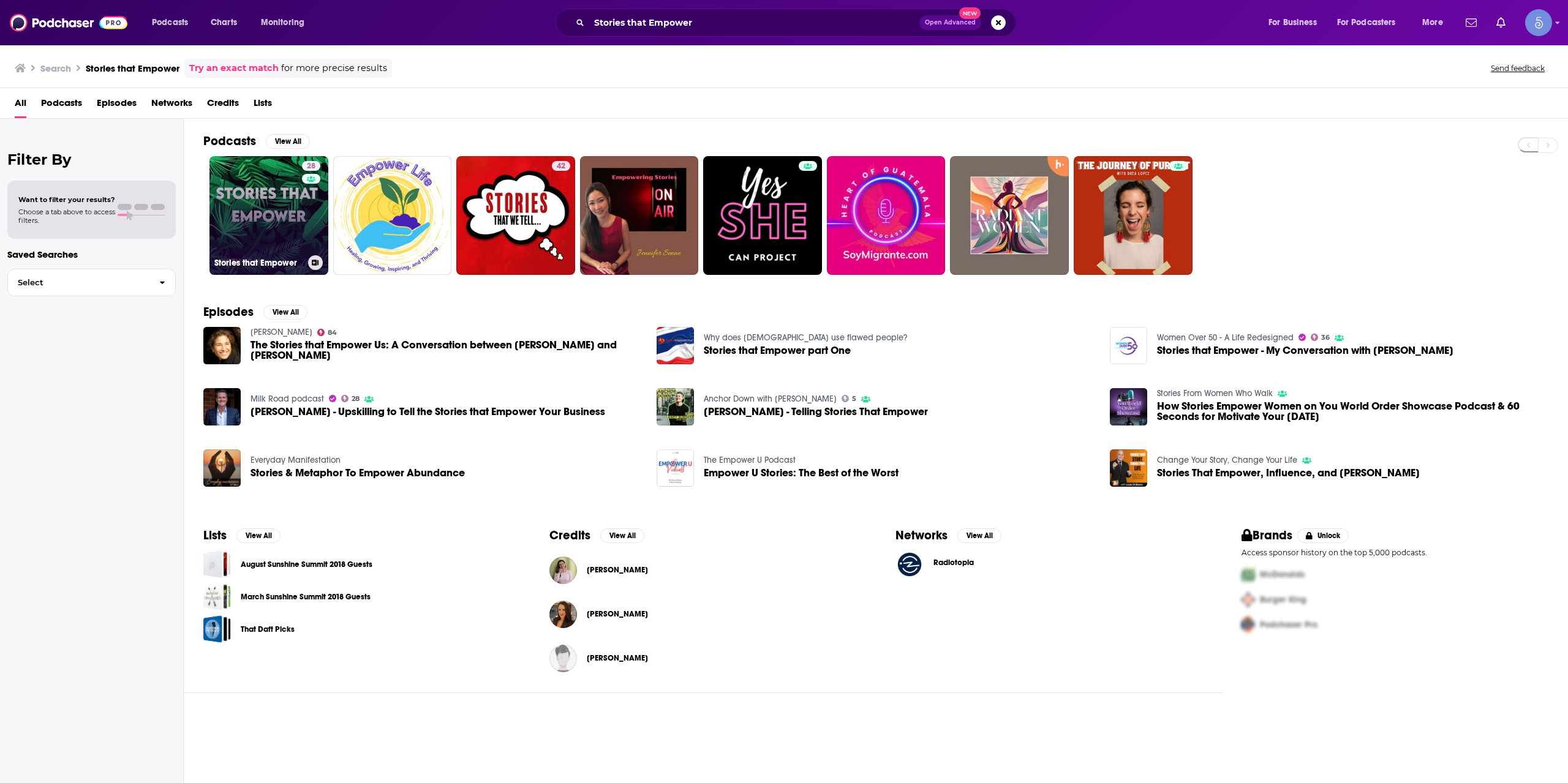
click at [256, 224] on link "28 Stories that Empower" at bounding box center [269, 215] width 119 height 119
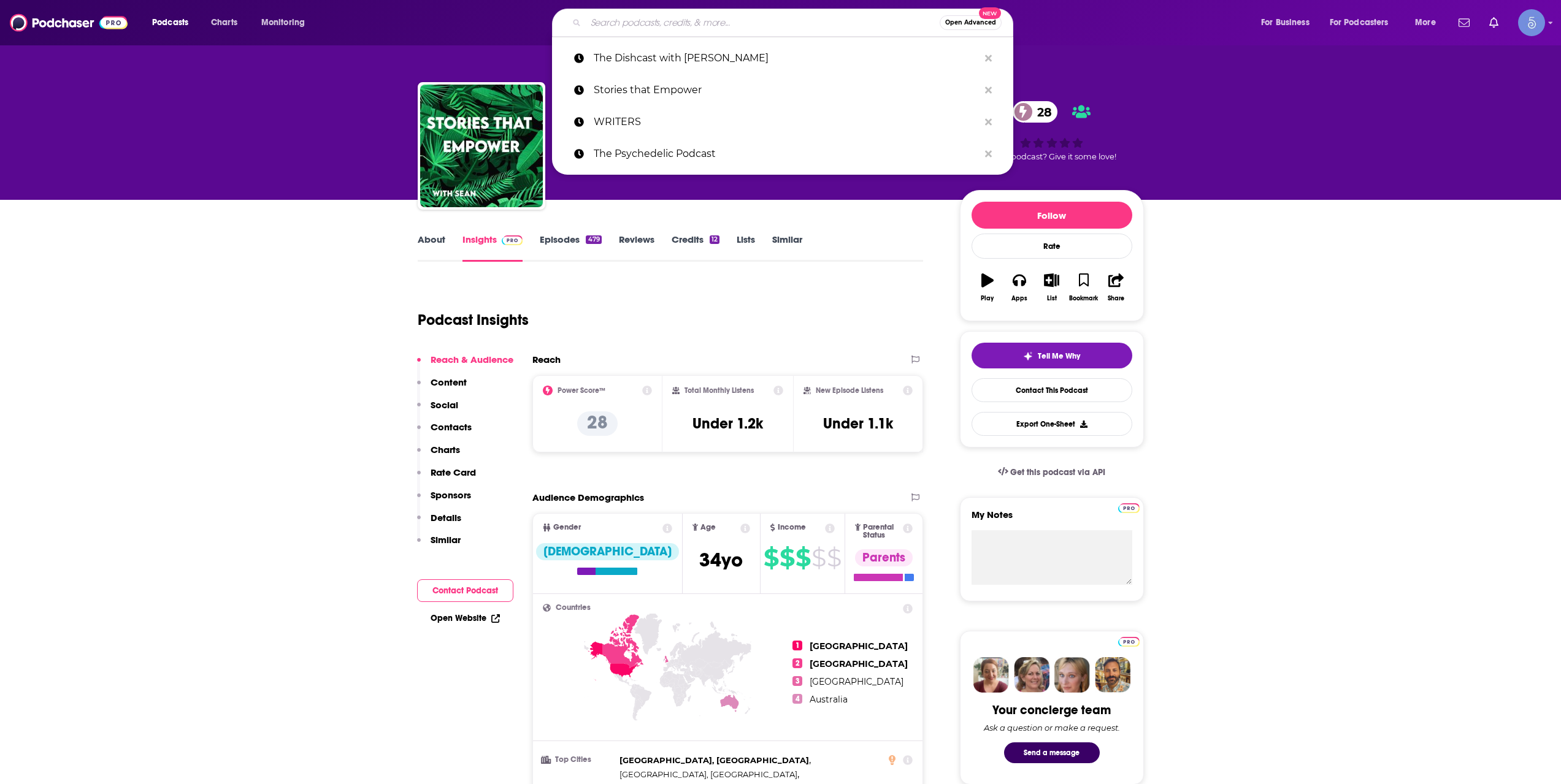
click at [741, 21] on input "Search podcasts, credits, & more..." at bounding box center [763, 23] width 354 height 20
paste input "A Teaspoon of Healing"
type input "A Teaspoon of Healing"
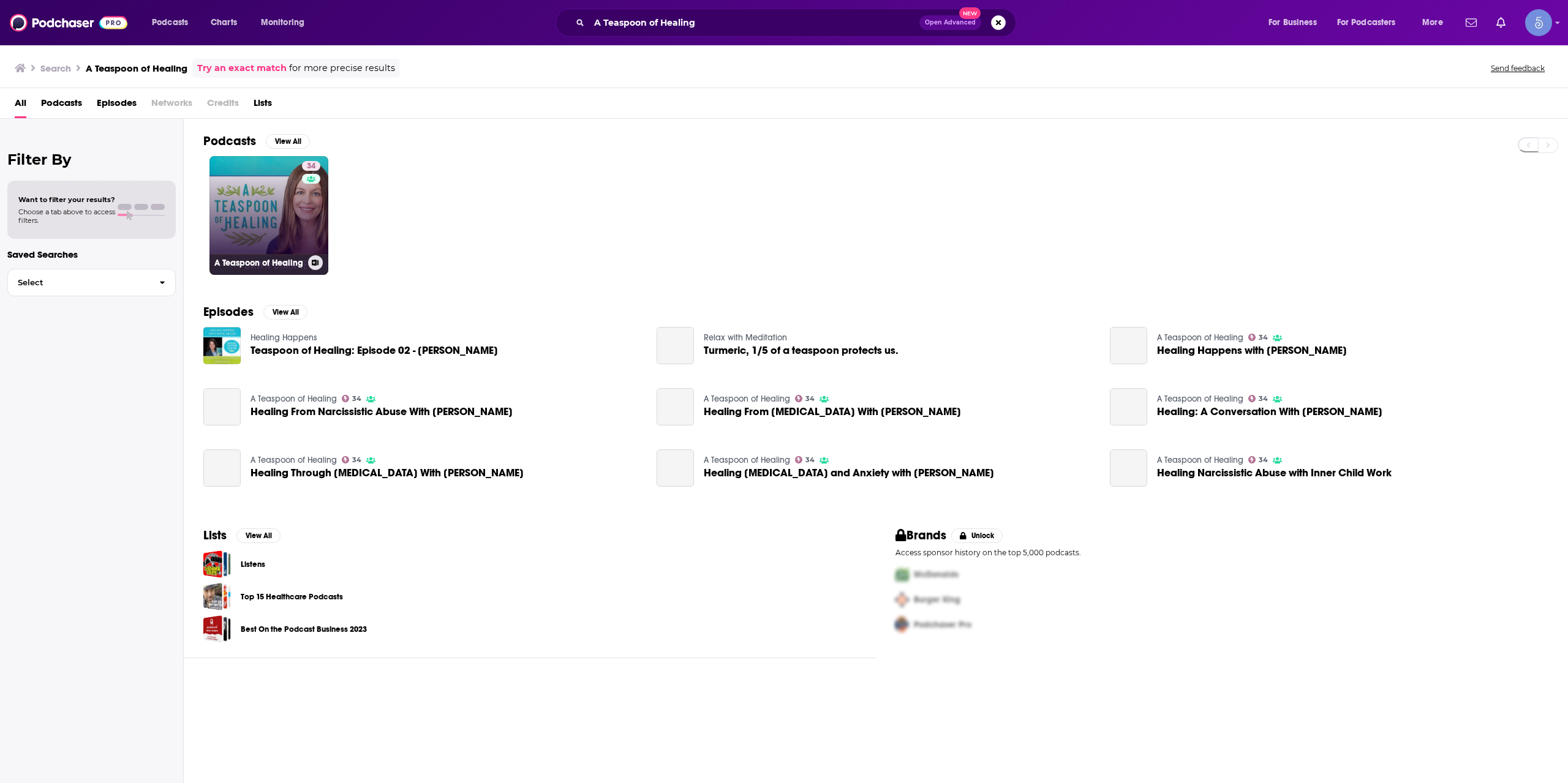
click at [308, 217] on div "34" at bounding box center [312, 208] width 21 height 94
